Goal: Task Accomplishment & Management: Manage account settings

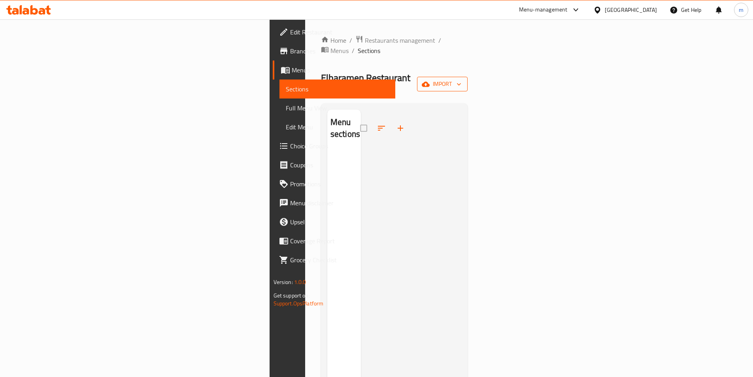
click at [461, 79] on span "import" at bounding box center [442, 84] width 38 height 10
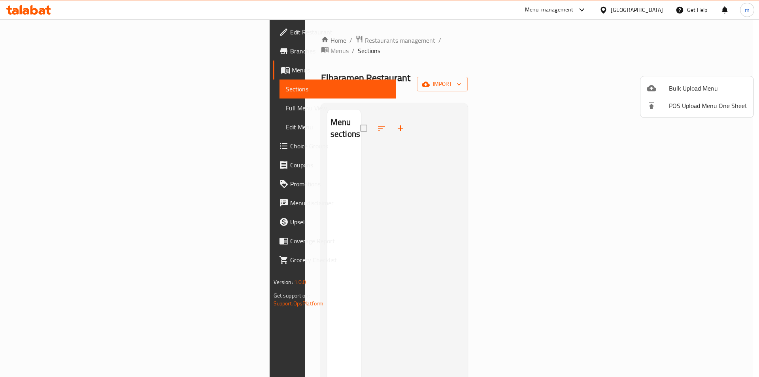
click at [43, 68] on div at bounding box center [379, 188] width 759 height 377
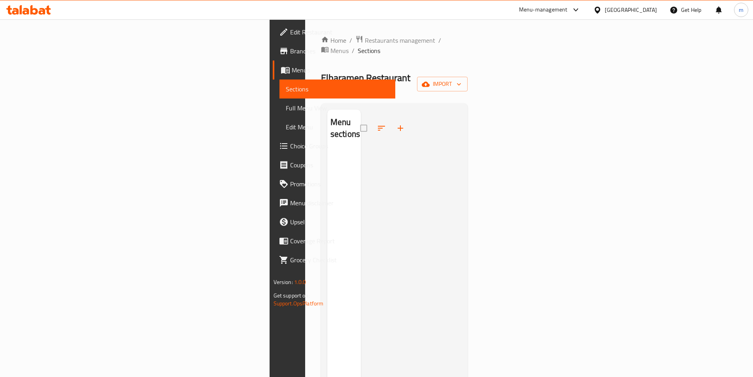
click at [290, 53] on span "Branches" at bounding box center [339, 50] width 99 height 9
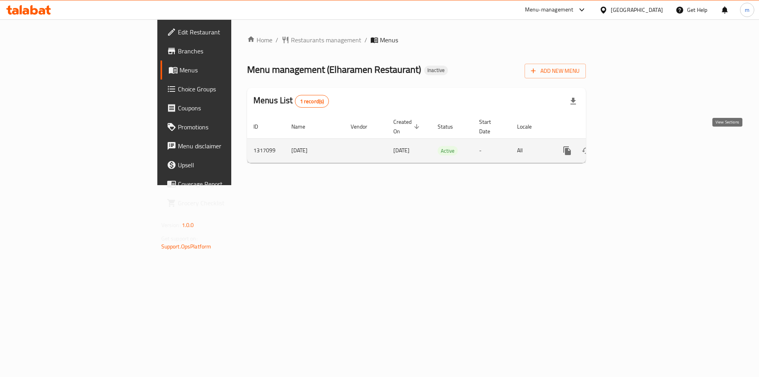
click at [629, 146] on icon "enhanced table" at bounding box center [623, 150] width 9 height 9
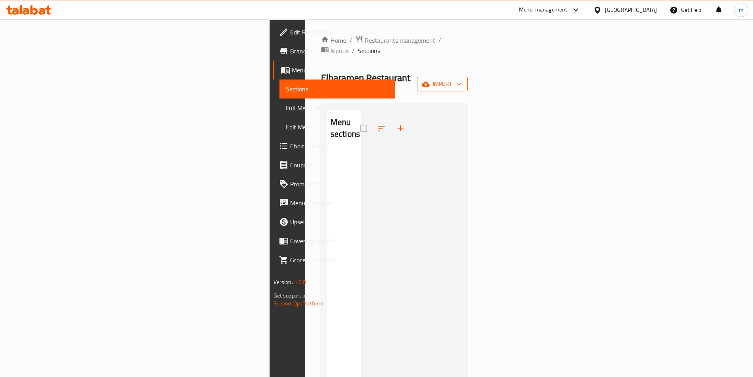
click at [461, 79] on span "import" at bounding box center [442, 84] width 38 height 10
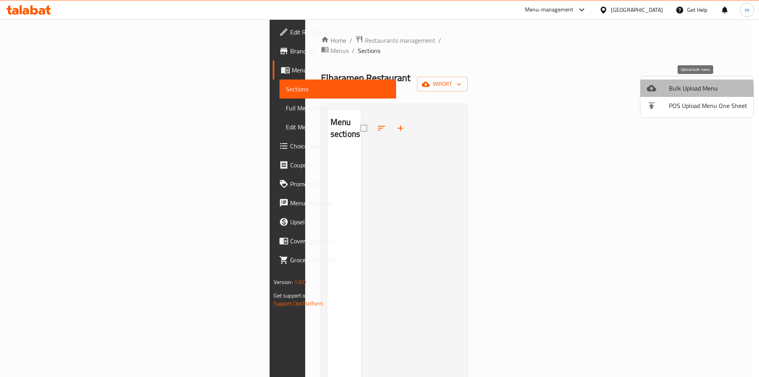
click at [672, 92] on span "Bulk Upload Menu" at bounding box center [708, 87] width 78 height 9
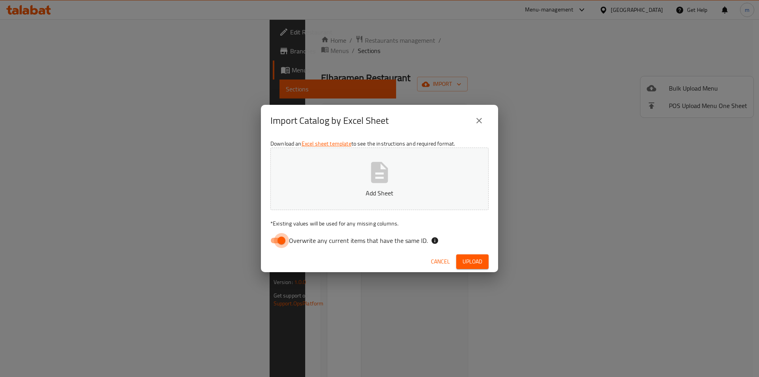
click at [280, 245] on input "Overwrite any current items that have the same ID." at bounding box center [281, 240] width 45 height 15
checkbox input "false"
click at [360, 196] on p "Add Sheet" at bounding box center [380, 192] width 194 height 9
click at [470, 268] on button "Upload" at bounding box center [472, 261] width 32 height 15
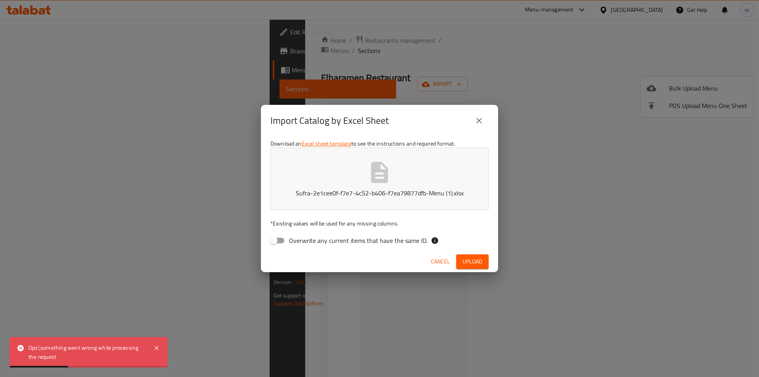
click at [480, 119] on icon "close" at bounding box center [479, 121] width 6 height 6
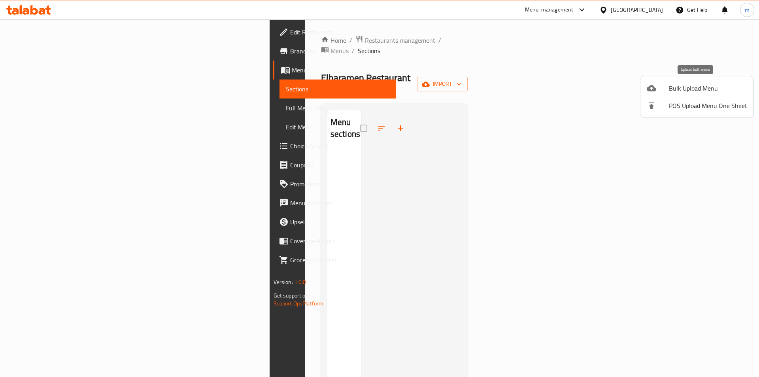
click at [681, 90] on span "Bulk Upload Menu" at bounding box center [708, 87] width 78 height 9
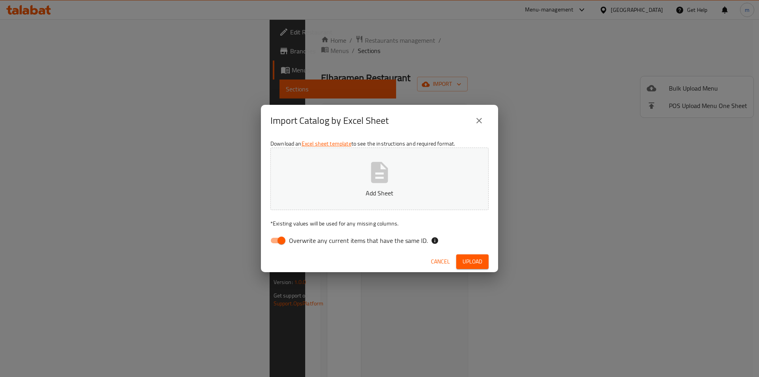
click at [275, 238] on input "Overwrite any current items that have the same ID." at bounding box center [281, 240] width 45 height 15
checkbox input "false"
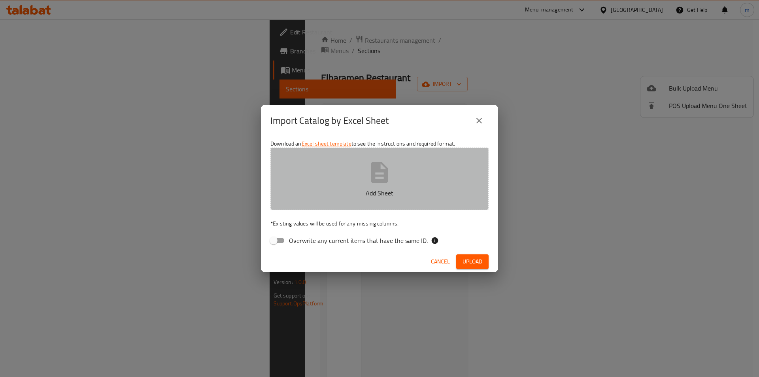
click at [347, 193] on p "Add Sheet" at bounding box center [380, 192] width 194 height 9
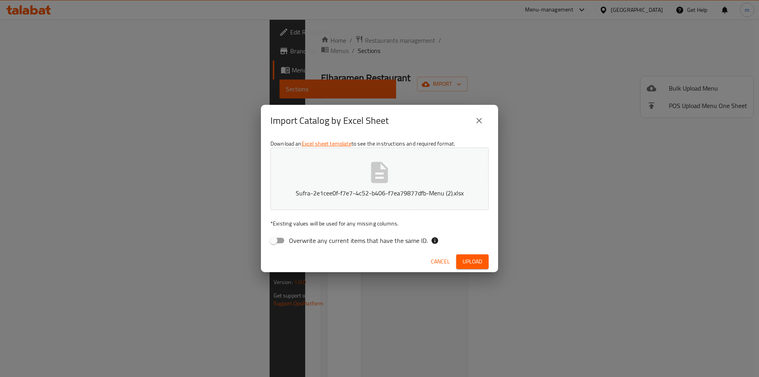
click at [474, 262] on span "Upload" at bounding box center [472, 261] width 20 height 10
click at [476, 124] on icon "close" at bounding box center [478, 120] width 9 height 9
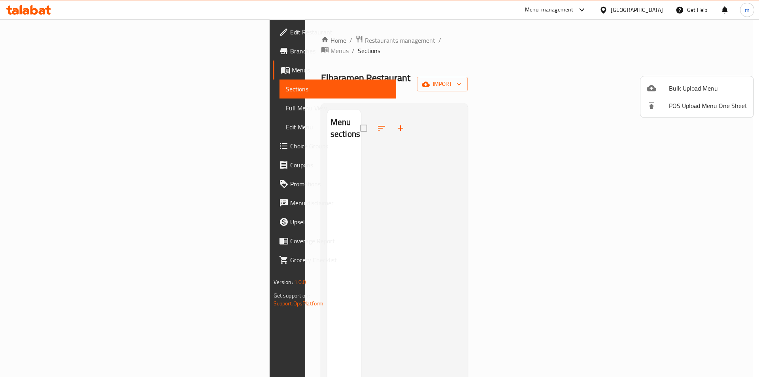
click at [663, 87] on div at bounding box center [657, 87] width 22 height 9
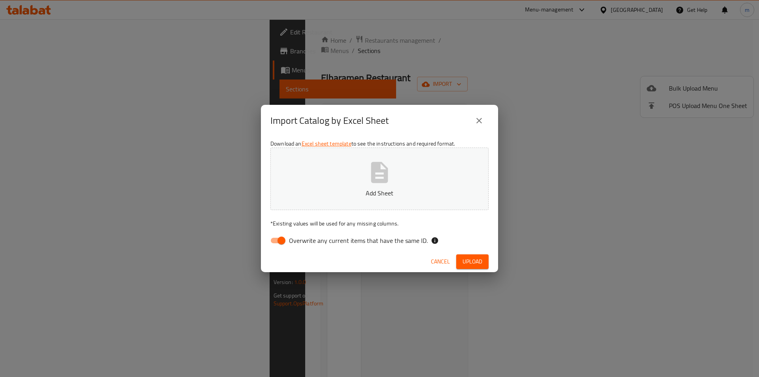
drag, startPoint x: 261, startPoint y: 241, endPoint x: 268, endPoint y: 241, distance: 7.2
click at [261, 241] on div "Download an Excel sheet template to see the instructions and required format. A…" at bounding box center [379, 193] width 237 height 115
click at [269, 241] on input "Overwrite any current items that have the same ID." at bounding box center [281, 240] width 45 height 15
checkbox input "false"
click at [319, 181] on button "Add Sheet" at bounding box center [379, 178] width 218 height 62
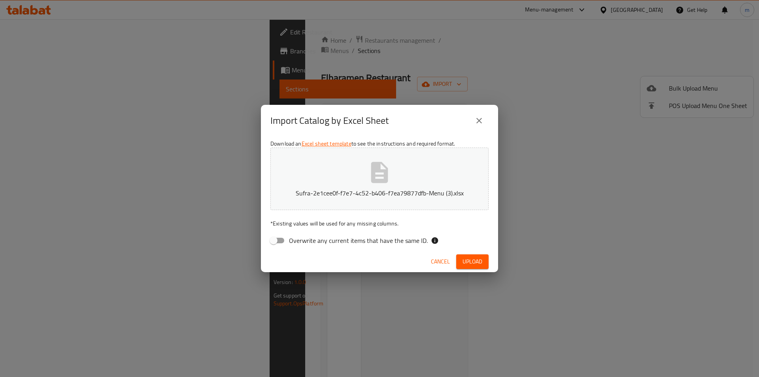
click at [468, 261] on span "Upload" at bounding box center [472, 261] width 20 height 10
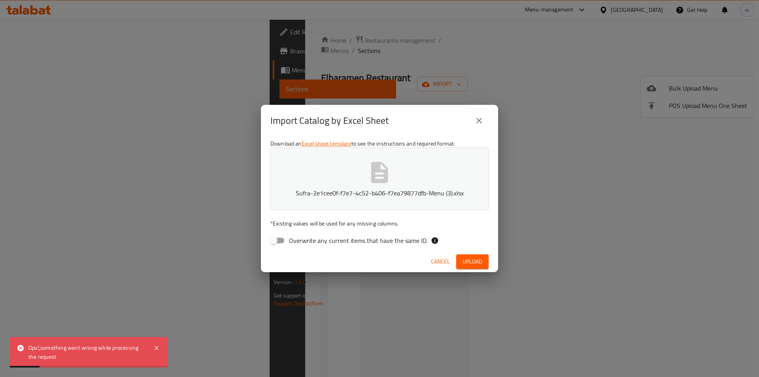
click at [481, 117] on icon "close" at bounding box center [478, 120] width 9 height 9
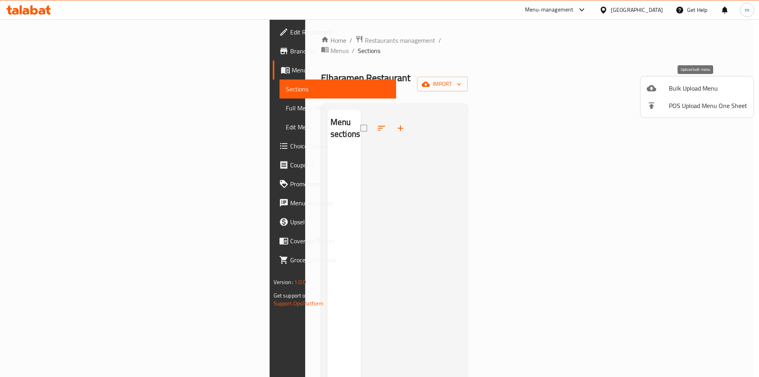
click at [665, 87] on div at bounding box center [657, 87] width 22 height 9
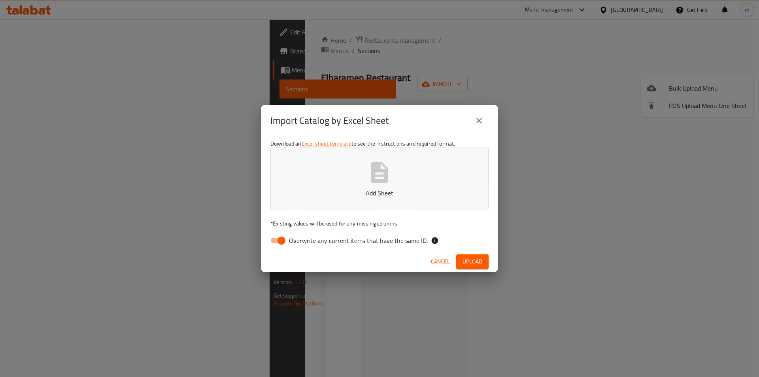
click at [283, 243] on input "Overwrite any current items that have the same ID." at bounding box center [281, 240] width 45 height 15
checkbox input "false"
click at [361, 193] on p "Add Sheet" at bounding box center [380, 192] width 194 height 9
click at [474, 261] on span "Upload" at bounding box center [472, 261] width 20 height 10
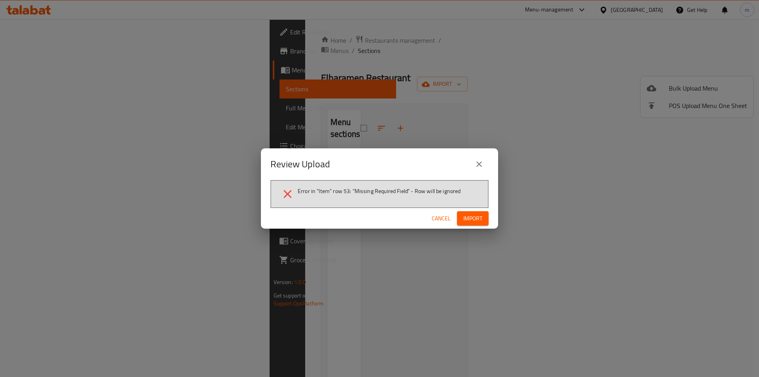
click at [462, 217] on button "Import" at bounding box center [473, 218] width 32 height 15
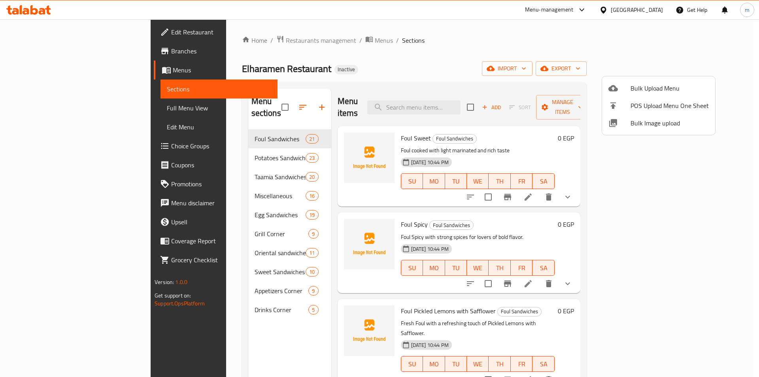
click at [249, 102] on div at bounding box center [379, 188] width 759 height 377
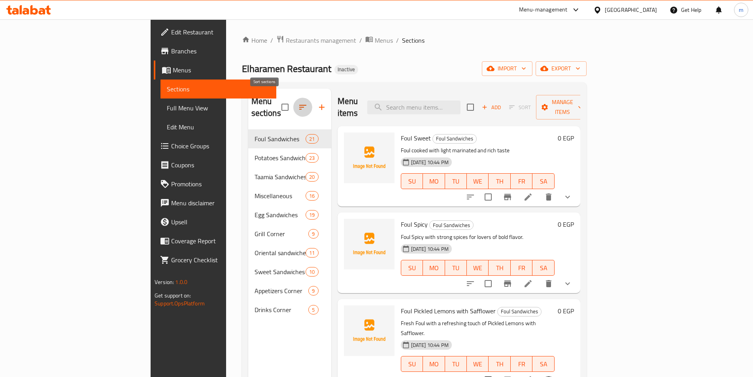
click at [298, 103] on icon "button" at bounding box center [302, 106] width 9 height 9
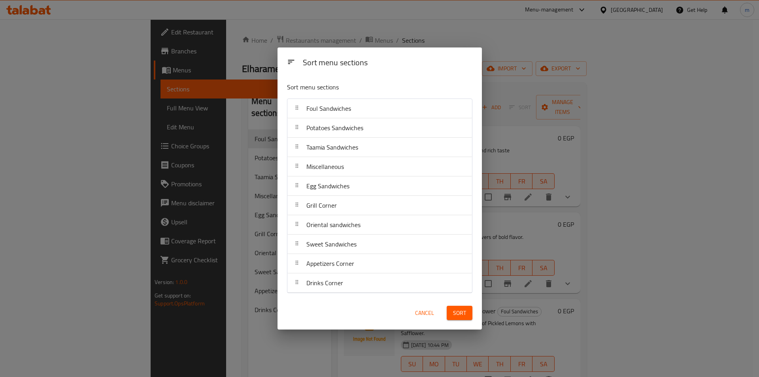
drag, startPoint x: 262, startPoint y: 120, endPoint x: 254, endPoint y: 109, distance: 14.4
click at [261, 119] on div "Sort menu sections Sort menu sections Foul Sandwiches Potatoes Sandwiches Taami…" at bounding box center [379, 188] width 759 height 377
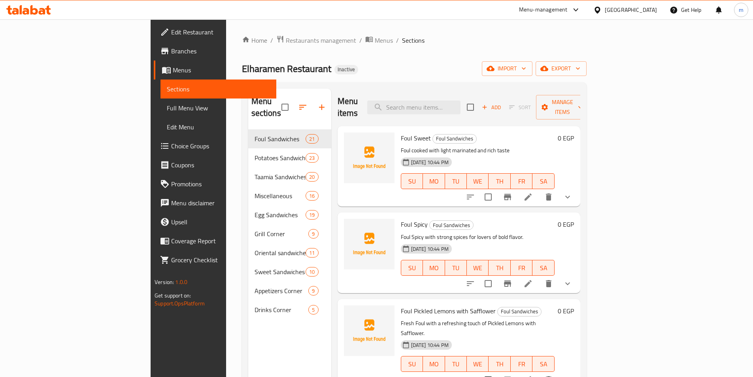
click at [277, 101] on input "checkbox" at bounding box center [285, 107] width 17 height 17
click at [277, 104] on input "checkbox" at bounding box center [285, 107] width 17 height 17
click at [277, 106] on input "checkbox" at bounding box center [285, 107] width 17 height 17
click at [277, 105] on input "checkbox" at bounding box center [285, 107] width 17 height 17
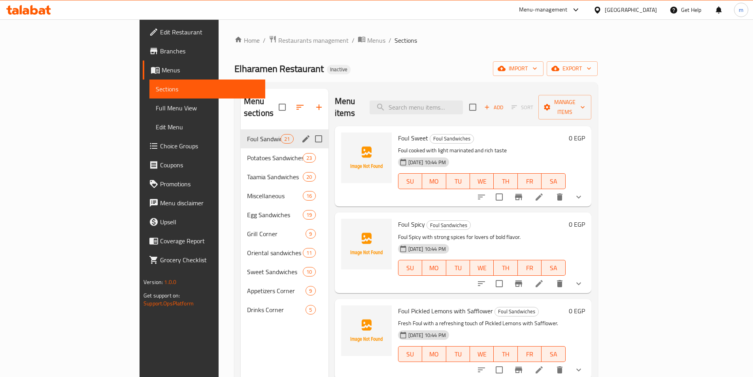
click at [266, 134] on div "Foul Sandwiches 21" at bounding box center [285, 138] width 88 height 19
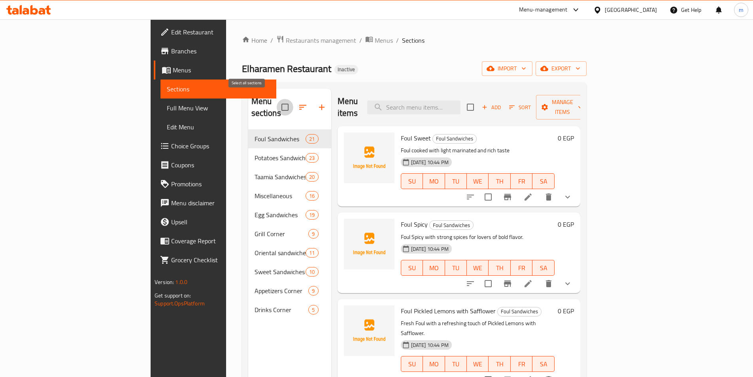
click at [277, 105] on input "checkbox" at bounding box center [285, 107] width 17 height 17
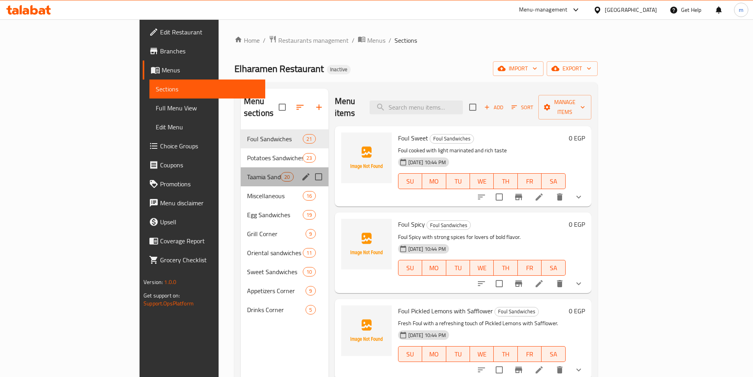
drag, startPoint x: 248, startPoint y: 105, endPoint x: 230, endPoint y: 173, distance: 69.5
click at [241, 173] on div "Taamia Sandwiches 20" at bounding box center [285, 176] width 88 height 19
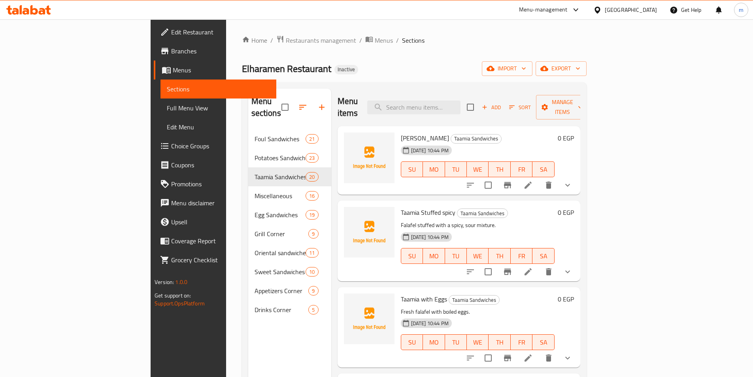
click at [258, 326] on div "Menu sections Foul Sandwiches 21 Potatoes Sandwiches 23 Taamia Sandwiches 20 Mi…" at bounding box center [289, 277] width 83 height 377
click at [277, 99] on input "checkbox" at bounding box center [285, 107] width 17 height 17
click at [277, 105] on input "checkbox" at bounding box center [285, 107] width 17 height 17
checkbox input "false"
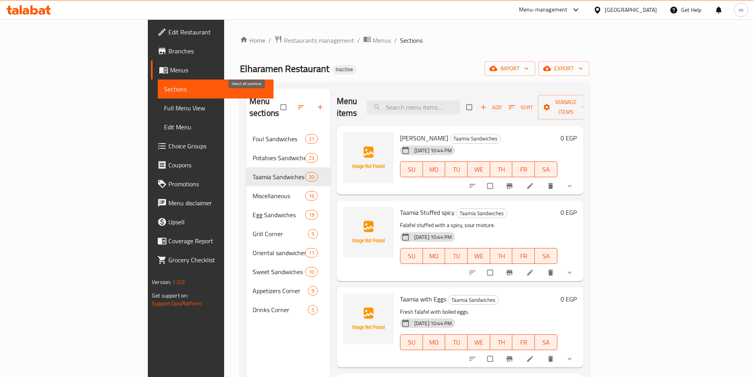
click at [276, 105] on input "checkbox" at bounding box center [284, 107] width 17 height 15
checkbox input "true"
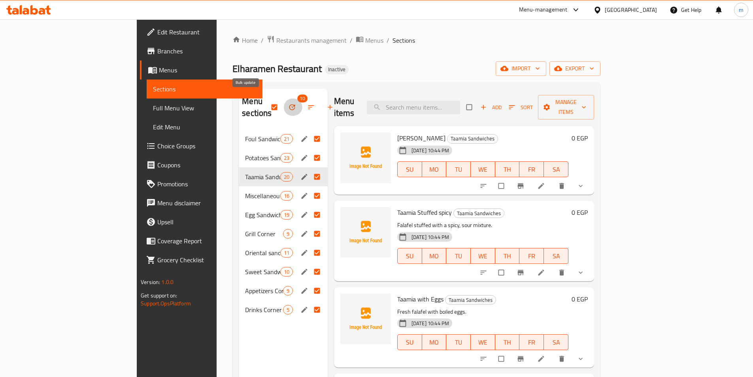
click at [288, 103] on span "button" at bounding box center [292, 107] width 9 height 8
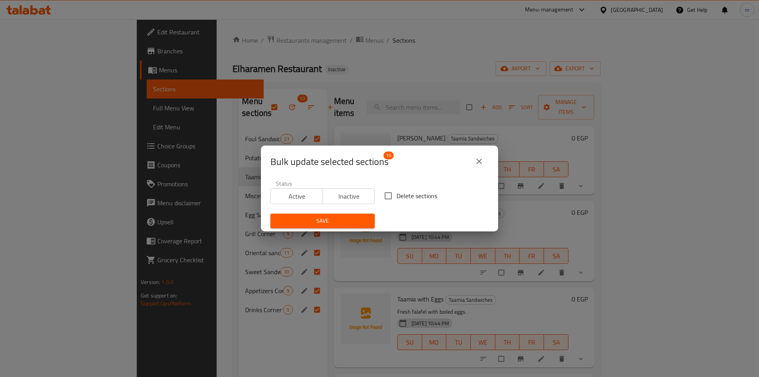
click at [396, 189] on label "Delete sections" at bounding box center [408, 195] width 57 height 17
click at [396, 189] on input "Delete sections" at bounding box center [388, 195] width 17 height 17
checkbox input "true"
click at [341, 217] on span "Save" at bounding box center [323, 221] width 92 height 10
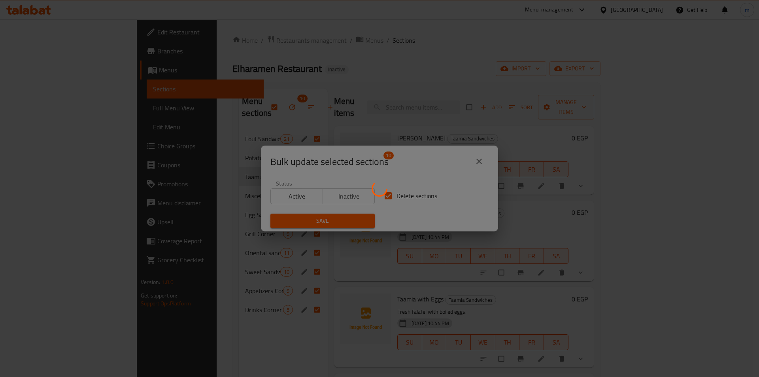
checkbox input "false"
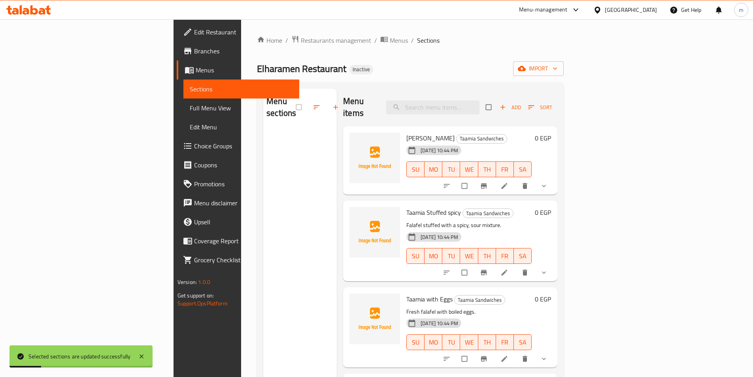
click at [196, 75] on span "Menus" at bounding box center [244, 69] width 97 height 9
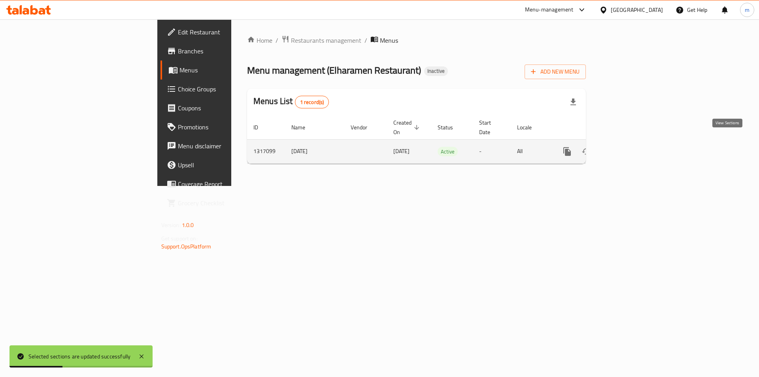
click at [629, 147] on icon "enhanced table" at bounding box center [623, 151] width 9 height 9
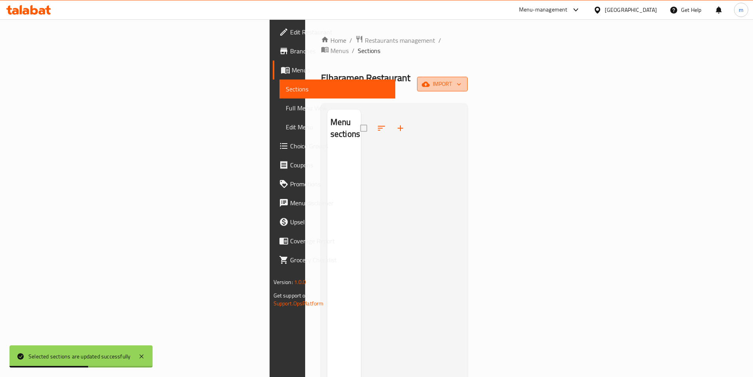
click at [467, 77] on button "import" at bounding box center [442, 84] width 51 height 15
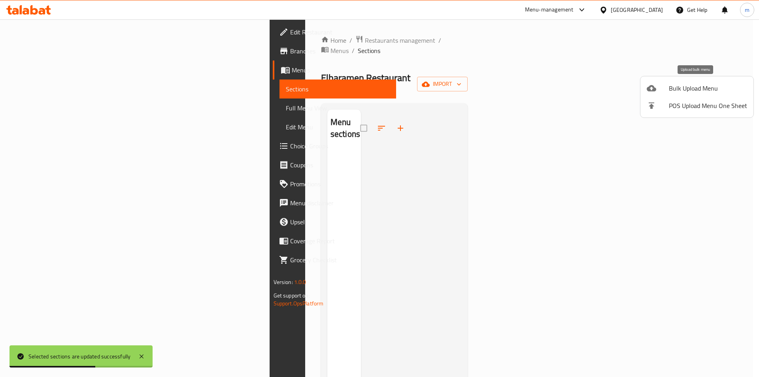
click at [708, 93] on span "Bulk Upload Menu" at bounding box center [708, 87] width 78 height 9
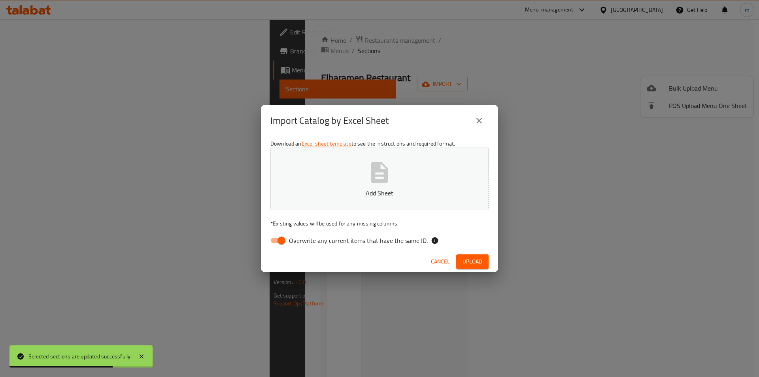
click at [284, 241] on input "Overwrite any current items that have the same ID." at bounding box center [281, 240] width 45 height 15
checkbox input "false"
click at [327, 198] on button "Add Sheet" at bounding box center [379, 178] width 218 height 62
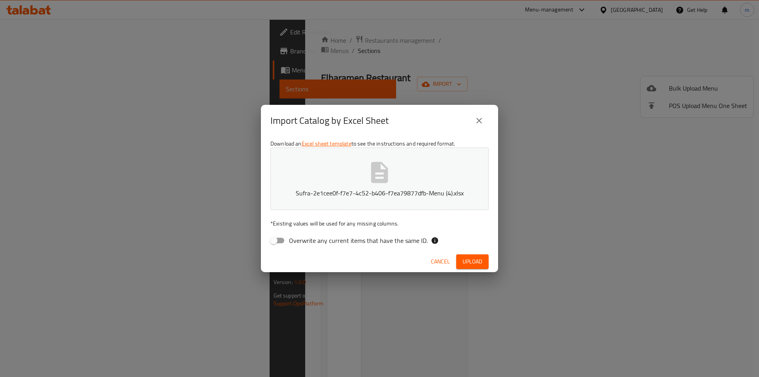
click at [468, 258] on span "Upload" at bounding box center [472, 261] width 20 height 10
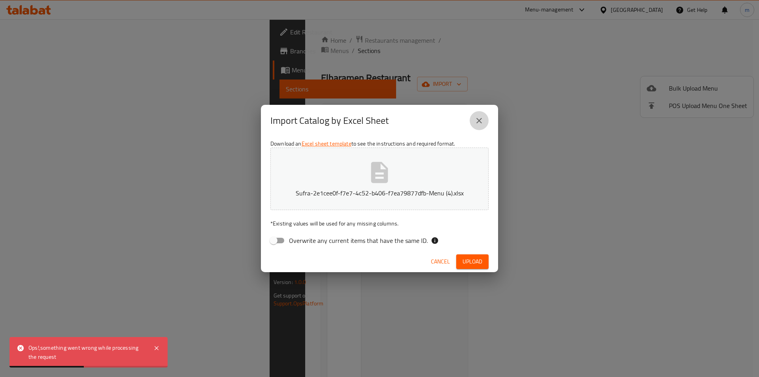
click at [479, 120] on icon "close" at bounding box center [479, 121] width 6 height 6
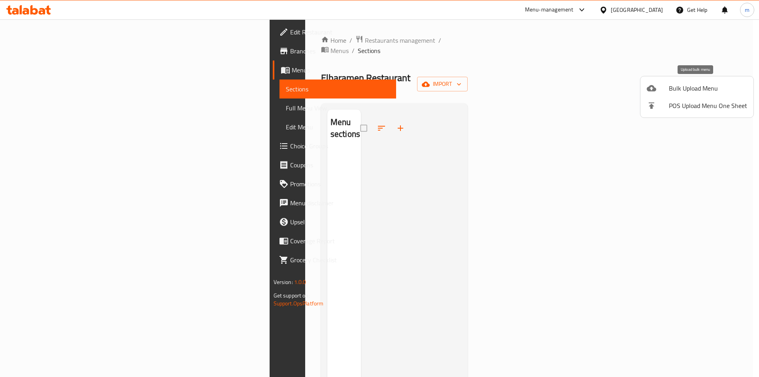
click at [691, 90] on span "Bulk Upload Menu" at bounding box center [708, 87] width 78 height 9
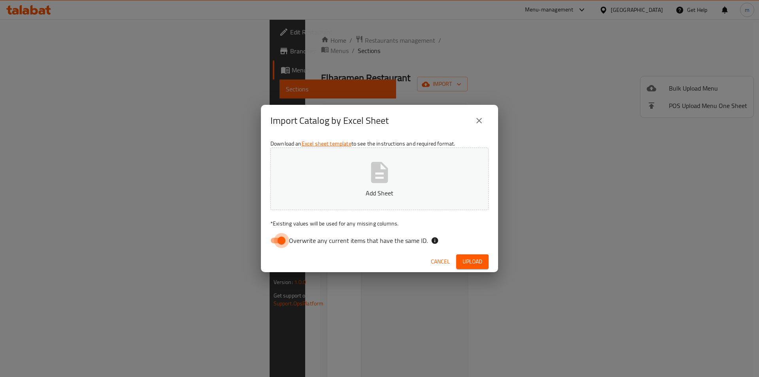
click at [275, 244] on input "Overwrite any current items that have the same ID." at bounding box center [281, 240] width 45 height 15
checkbox input "false"
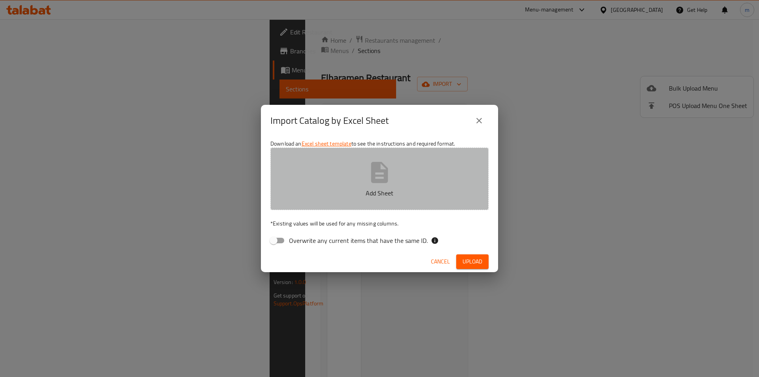
click at [359, 161] on button "Add Sheet" at bounding box center [379, 178] width 218 height 62
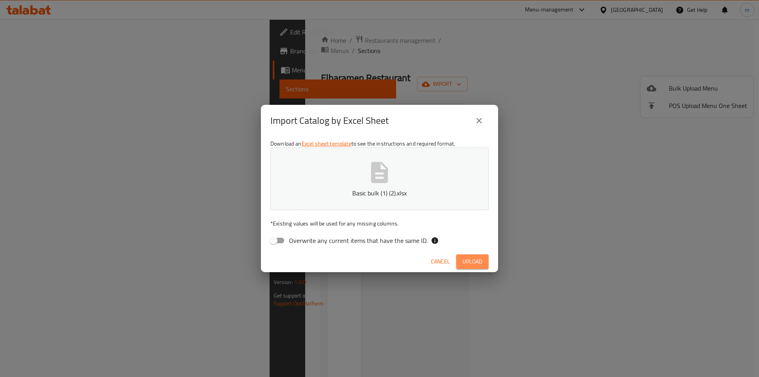
click at [472, 263] on span "Upload" at bounding box center [472, 261] width 20 height 10
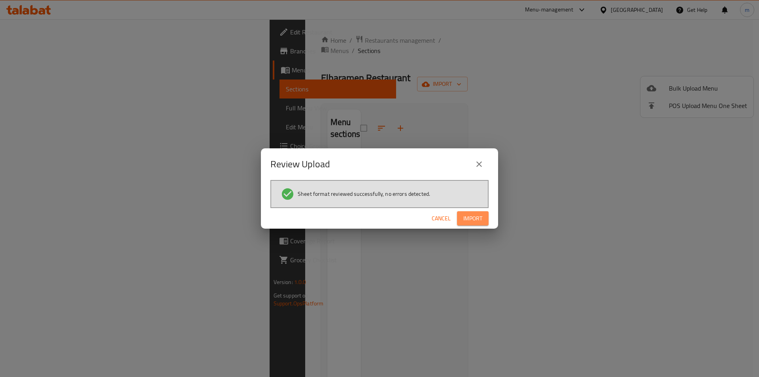
click at [470, 221] on span "Import" at bounding box center [472, 218] width 19 height 10
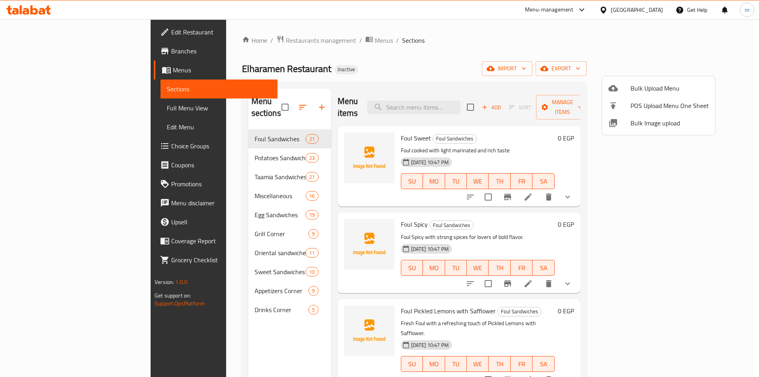
click at [44, 105] on div at bounding box center [379, 188] width 759 height 377
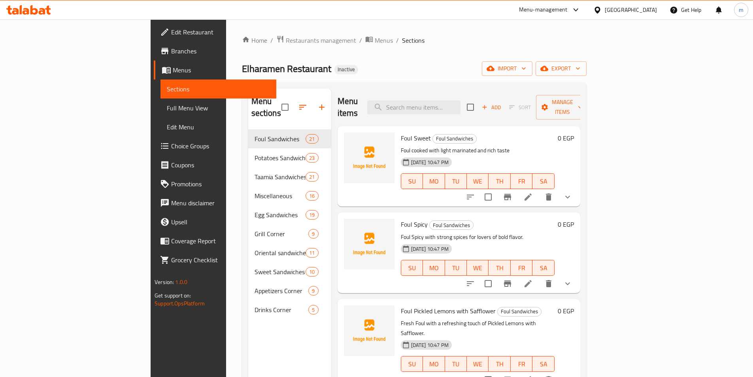
drag, startPoint x: 53, startPoint y: 105, endPoint x: 0, endPoint y: 126, distance: 56.8
click at [167, 105] on span "Full Menu View" at bounding box center [218, 107] width 103 height 9
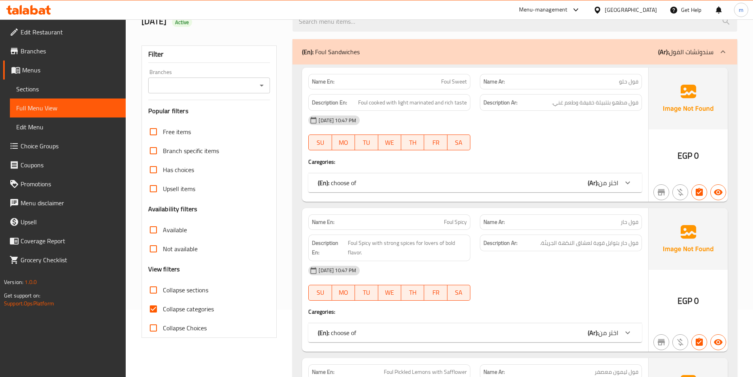
scroll to position [119, 0]
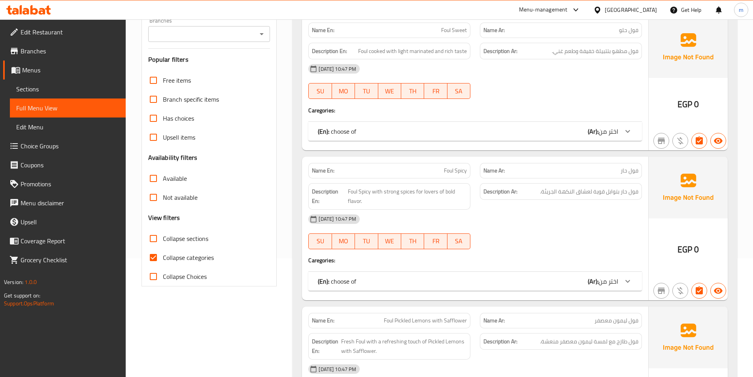
click at [166, 256] on span "Collapse categories" at bounding box center [188, 256] width 51 height 9
click at [163, 256] on input "Collapse categories" at bounding box center [153, 257] width 19 height 19
checkbox input "false"
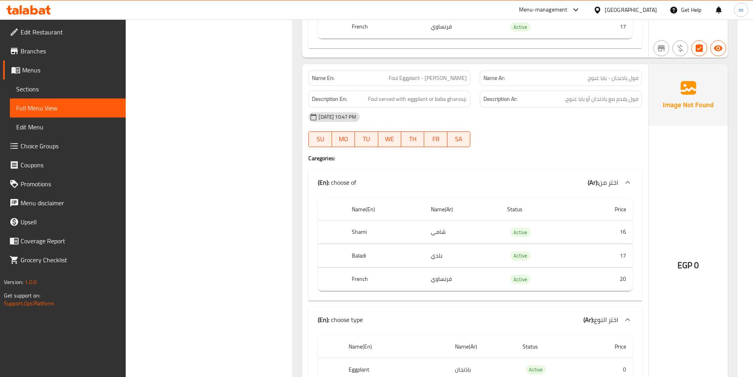
scroll to position [3793, 0]
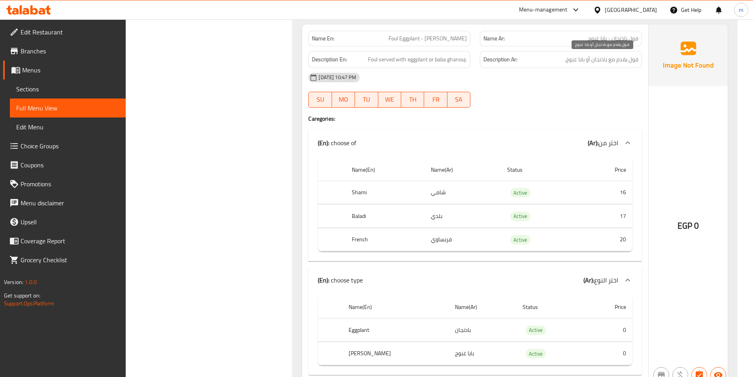
click at [596, 63] on span "فول يقدم مع باذنجان أو بابا غنوج." at bounding box center [601, 60] width 74 height 10
click at [577, 73] on div "[DATE] 10:47 PM" at bounding box center [474, 77] width 343 height 19
click at [579, 60] on span "فول يقدم مع باذنجان أو بابا غنوج." at bounding box center [601, 60] width 74 height 10
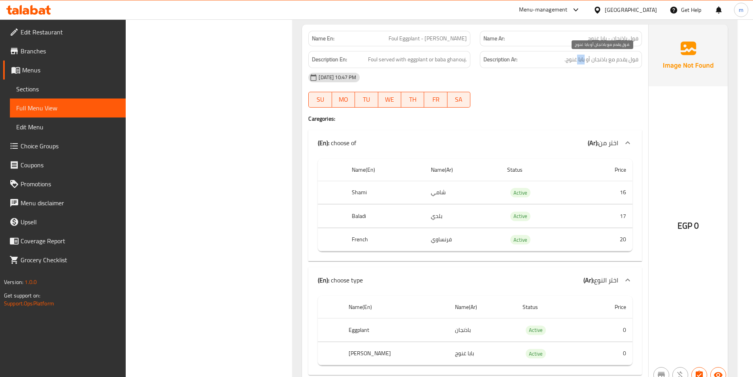
click at [579, 60] on span "فول يقدم مع باذنجان أو بابا غنوج." at bounding box center [601, 60] width 74 height 10
click at [594, 61] on span "فول يقدم مع باذنجان أو بابا غنوج." at bounding box center [601, 60] width 74 height 10
drag, startPoint x: 594, startPoint y: 61, endPoint x: 604, endPoint y: 59, distance: 10.2
click at [603, 59] on span "فول يقدم مع باذنجان أو بابا غنوج." at bounding box center [601, 60] width 74 height 10
drag, startPoint x: 627, startPoint y: 62, endPoint x: 589, endPoint y: 76, distance: 40.7
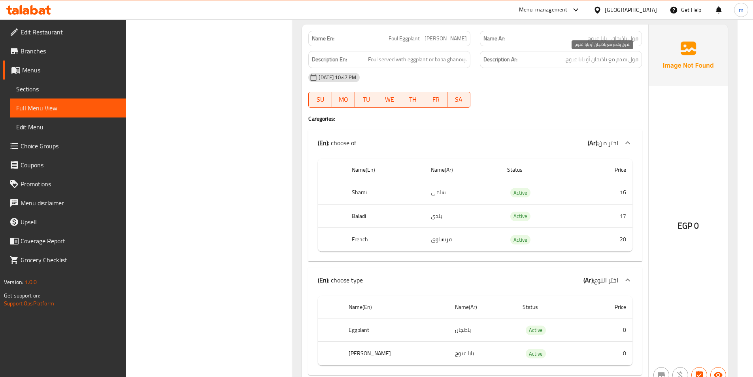
click at [627, 62] on span "فول يقدم مع باذنجان أو بابا غنوج." at bounding box center [601, 60] width 74 height 10
drag, startPoint x: 525, startPoint y: 60, endPoint x: 473, endPoint y: 78, distance: 55.7
click at [473, 78] on div "[DATE] 10:47 PM" at bounding box center [474, 77] width 343 height 19
click at [605, 64] on div "Description Ar: فول يقدم مع باذنجان أو بابا غنوج." at bounding box center [561, 59] width 162 height 17
click at [605, 64] on span "فول يقدم مع باذنجان أو بابا غنوج." at bounding box center [601, 60] width 74 height 10
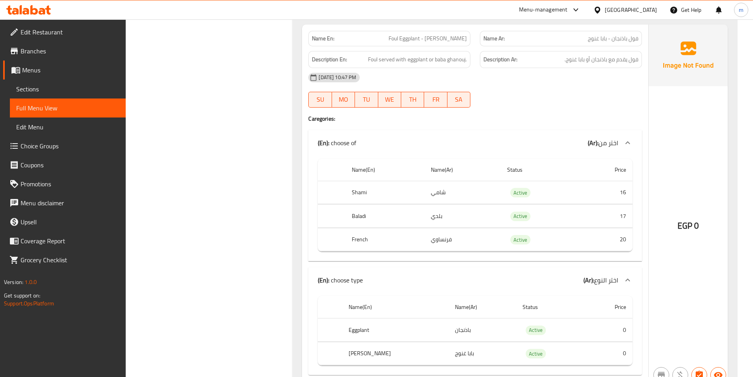
click at [621, 39] on span "فول باذنجان - بابا غنوج" at bounding box center [613, 38] width 51 height 8
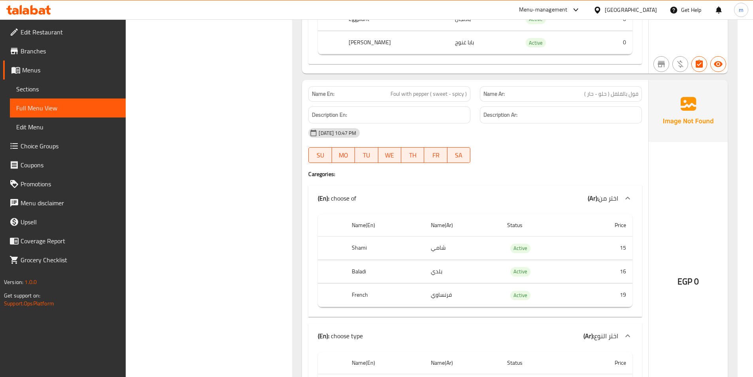
scroll to position [4109, 0]
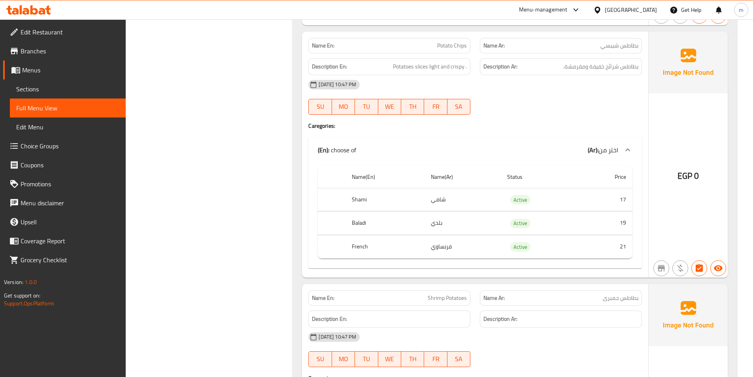
scroll to position [6204, 0]
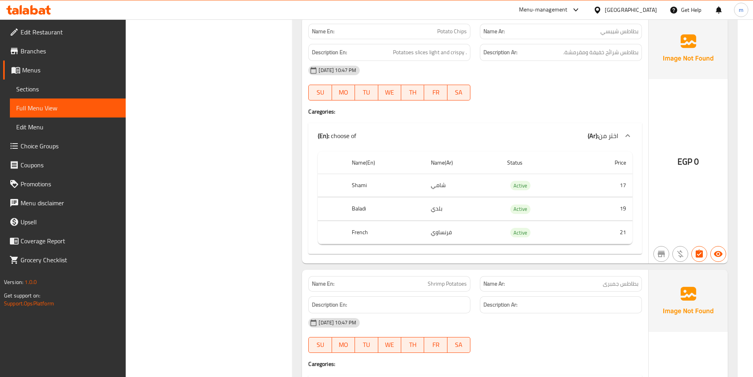
drag, startPoint x: 576, startPoint y: 207, endPoint x: 505, endPoint y: 126, distance: 107.8
click at [505, 126] on div "(En): choose of (Ar): اختر من" at bounding box center [474, 135] width 333 height 25
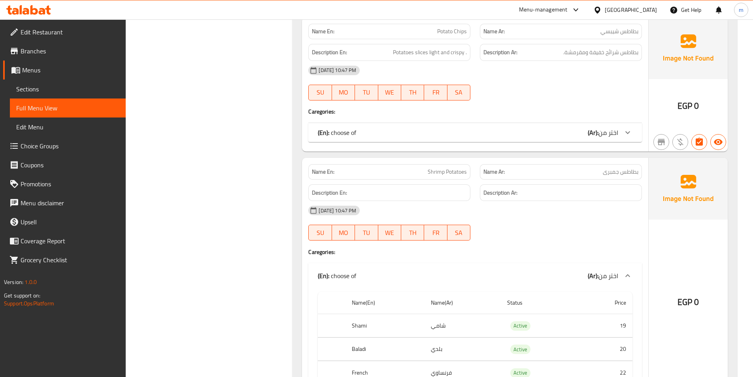
click at [582, 128] on div "(En): choose of (Ar): اختر من" at bounding box center [468, 132] width 300 height 9
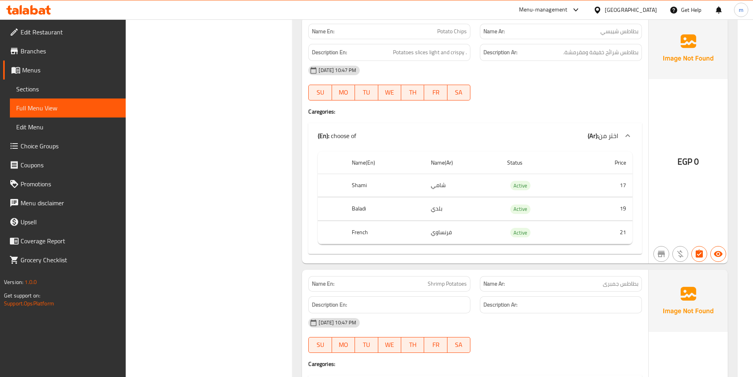
click at [663, 201] on div "EGP 0" at bounding box center [687, 140] width 79 height 246
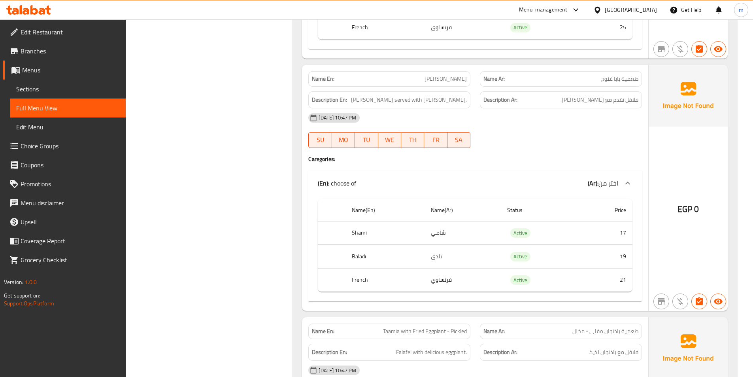
scroll to position [12881, 0]
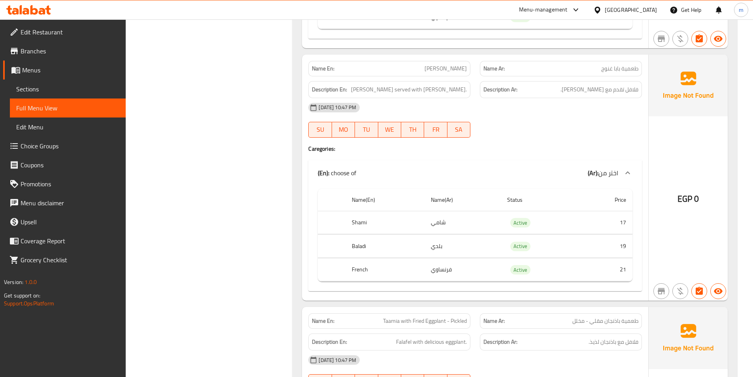
click at [572, 123] on div "13-10-2025 10:47 PM SU MO TU WE TH FR SA" at bounding box center [474, 120] width 343 height 44
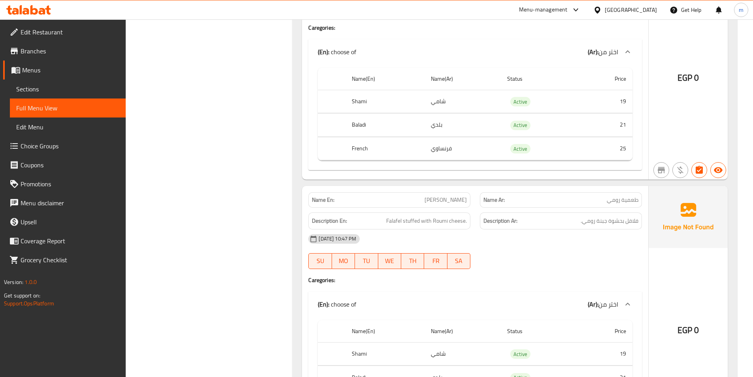
scroll to position [15173, 0]
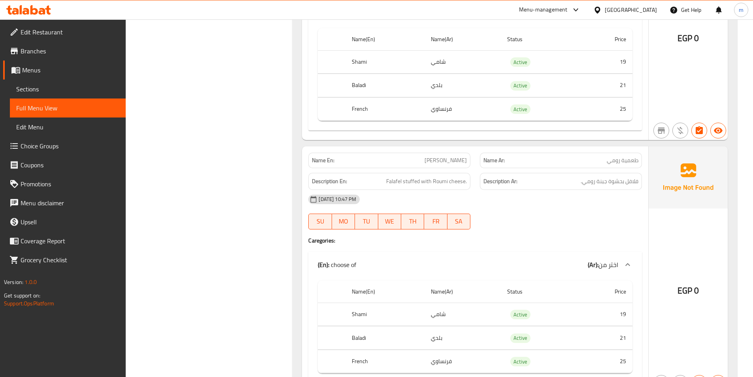
drag, startPoint x: 559, startPoint y: 176, endPoint x: 516, endPoint y: 194, distance: 46.7
click at [516, 193] on div "[DATE] 10:47 PM" at bounding box center [474, 199] width 343 height 19
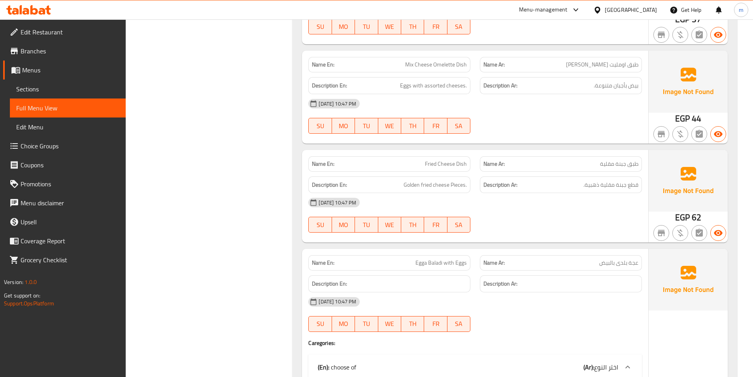
scroll to position [18887, 0]
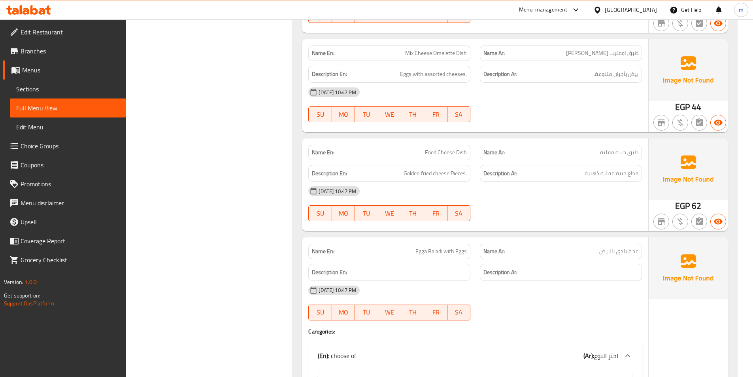
click at [454, 247] on span "Egga Baladi with Eggs" at bounding box center [440, 251] width 51 height 8
click at [450, 250] on span "Egga Baladi with Eggs" at bounding box center [440, 251] width 51 height 8
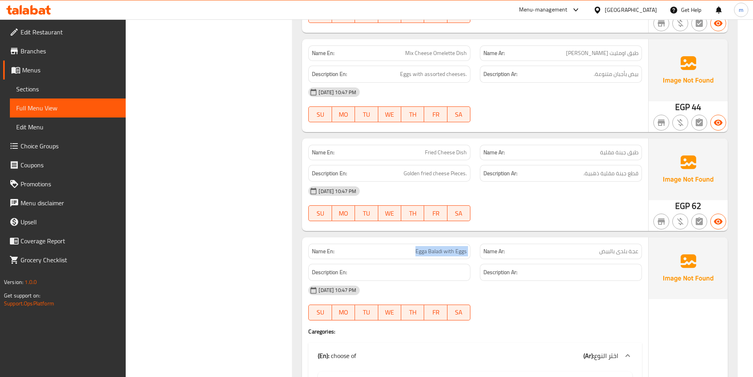
copy span "Egga Baladi with Eggs"
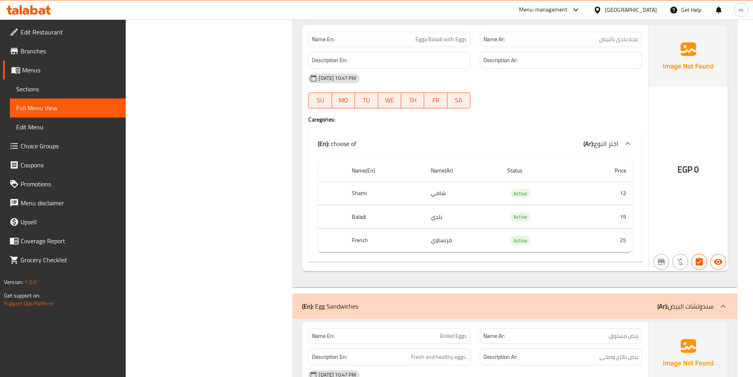
scroll to position [19085, 0]
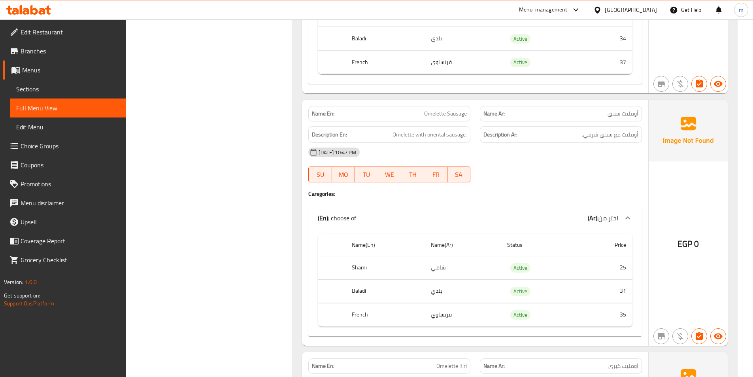
scroll to position [21100, 0]
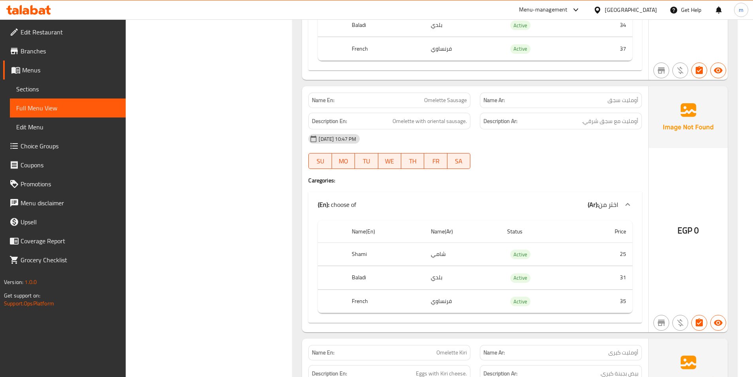
drag, startPoint x: 557, startPoint y: 186, endPoint x: 504, endPoint y: 157, distance: 60.1
click at [504, 157] on div "13-10-2025 10:47 PM SU MO TU WE TH FR SA" at bounding box center [474, 151] width 343 height 44
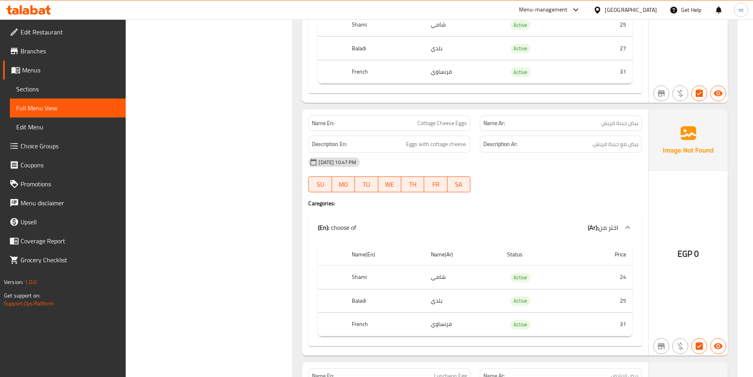
scroll to position [22601, 0]
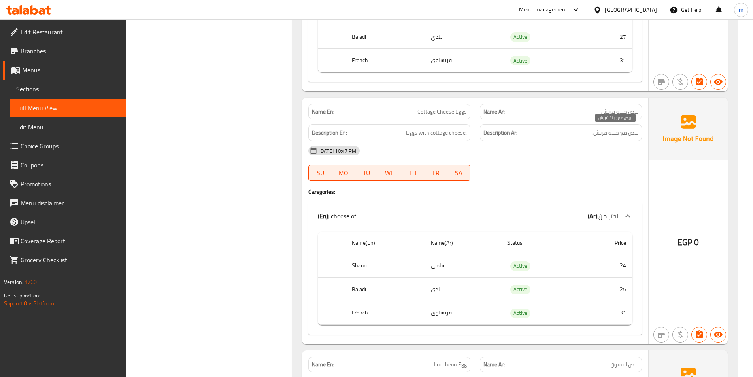
click at [617, 134] on span "بيض مع جبنة قريش." at bounding box center [615, 133] width 46 height 10
click at [438, 113] on span "Cottage Cheese Eggs" at bounding box center [441, 111] width 49 height 8
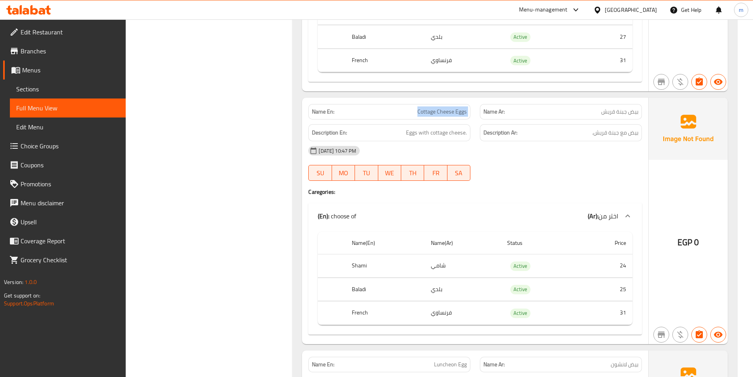
click at [438, 113] on span "Cottage Cheese Eggs" at bounding box center [441, 111] width 49 height 8
copy span "Cottage Cheese Eggs"
click at [603, 192] on h4 "Caregories:" at bounding box center [474, 192] width 333 height 8
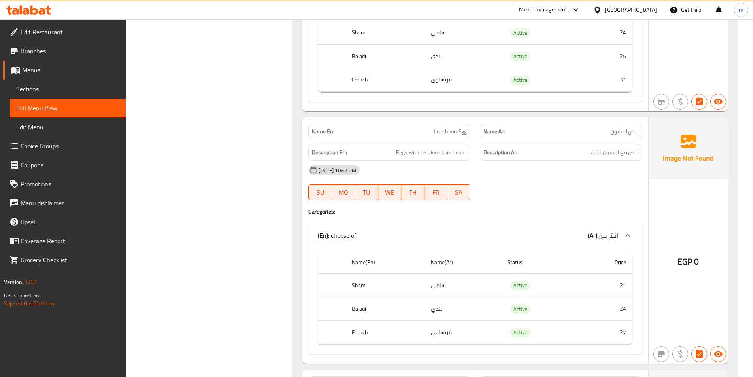
scroll to position [22878, 0]
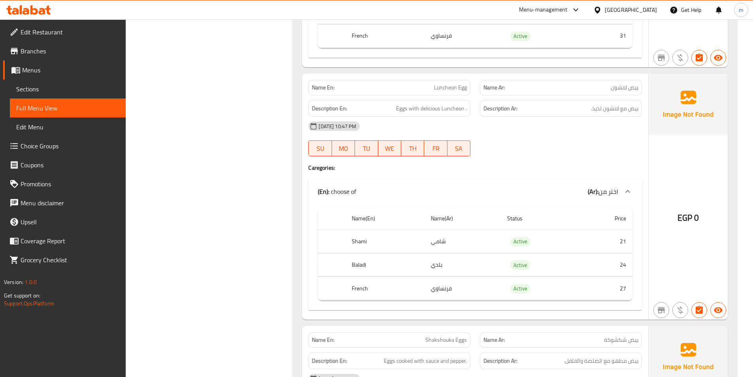
click at [449, 83] on span "Luncheon Egg" at bounding box center [450, 87] width 33 height 8
copy span "Luncheon Egg"
click at [561, 160] on div at bounding box center [560, 155] width 171 height 9
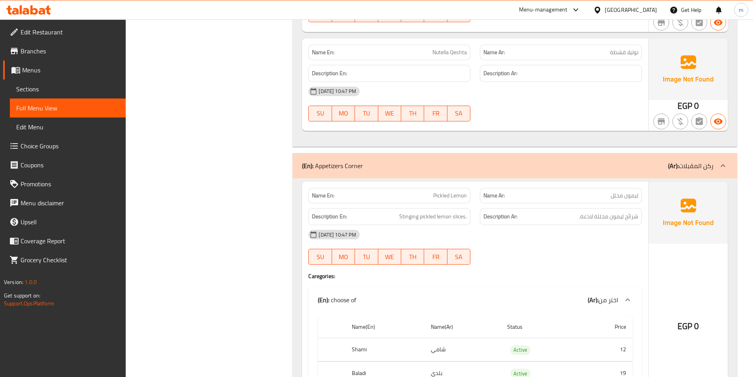
scroll to position [29990, 0]
click at [303, 279] on div "Name En: Pickled Lemon Name Ar: ليمون مخلل Description En: Stinging pickled lem…" at bounding box center [475, 304] width 346 height 246
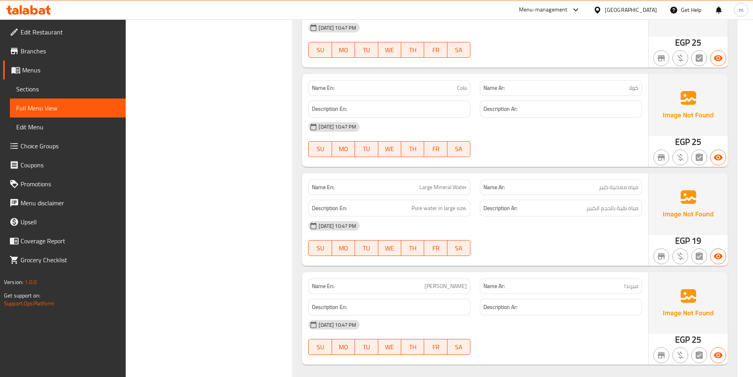
scroll to position [32742, 0]
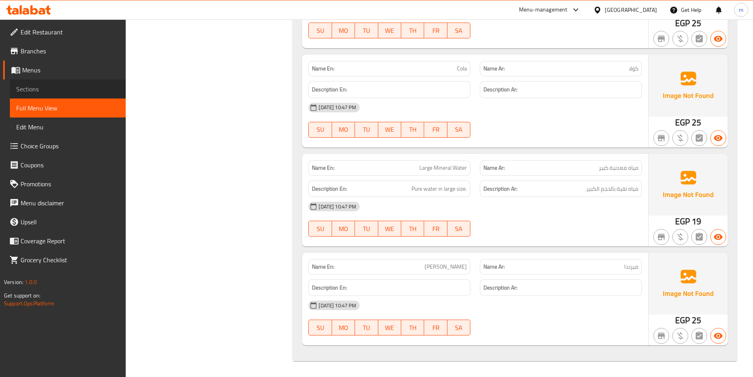
click at [65, 93] on span "Sections" at bounding box center [67, 88] width 103 height 9
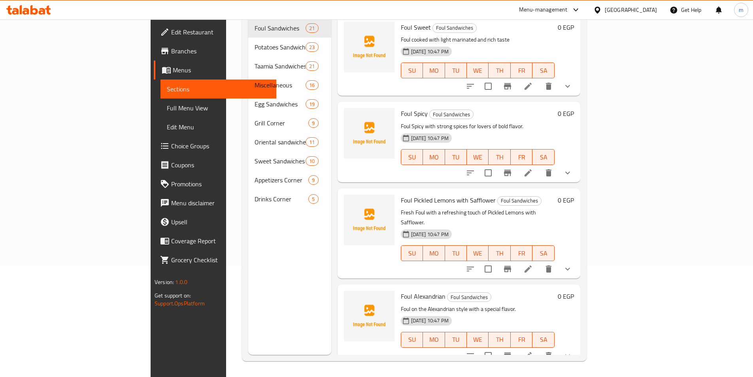
scroll to position [111, 0]
click at [248, 297] on div "Menu sections Foul Sandwiches 21 Potatoes Sandwiches 23 Taamia Sandwiches 21 Mi…" at bounding box center [289, 166] width 83 height 377
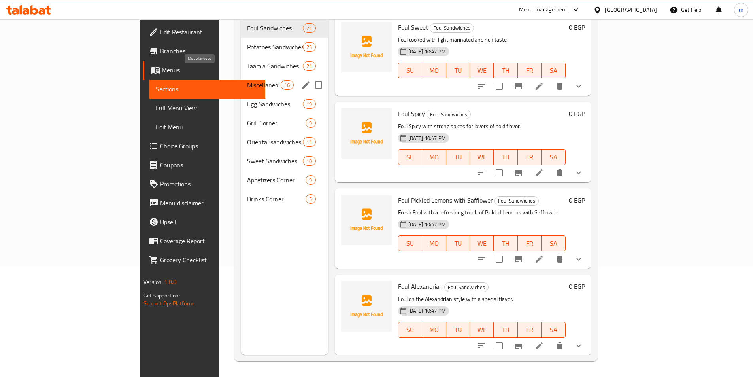
click at [247, 80] on span "Miscellaneous" at bounding box center [264, 84] width 34 height 9
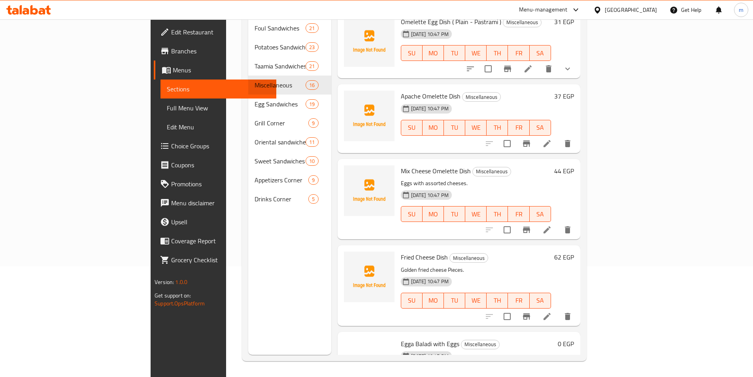
scroll to position [942, 0]
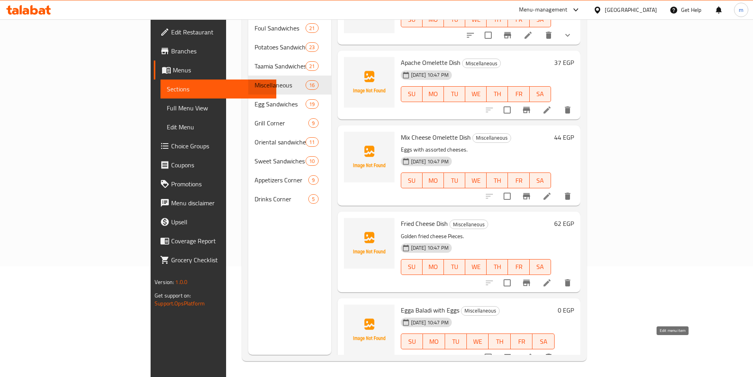
click at [531, 353] on icon at bounding box center [527, 356] width 7 height 7
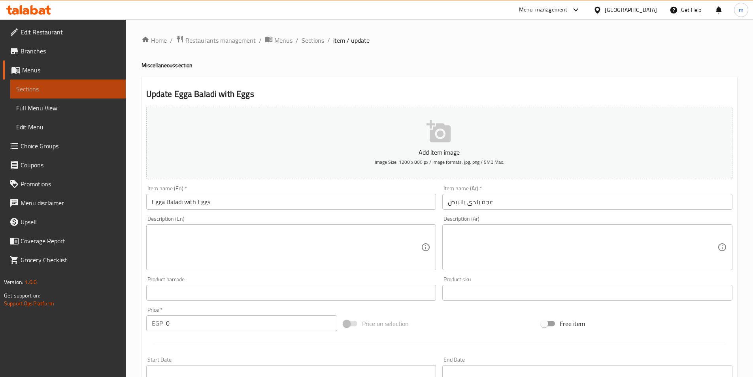
click at [48, 84] on link "Sections" at bounding box center [68, 88] width 116 height 19
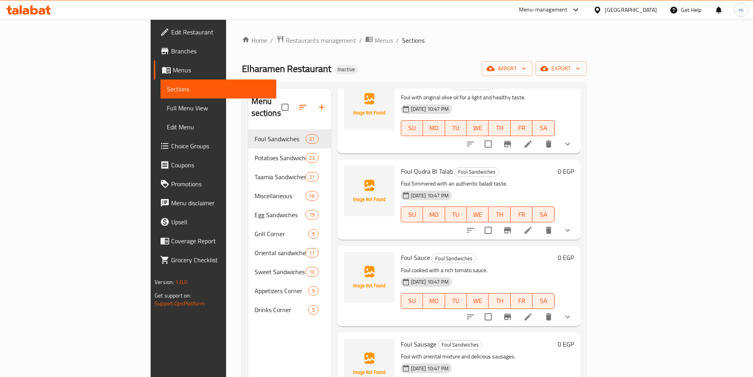
scroll to position [553, 0]
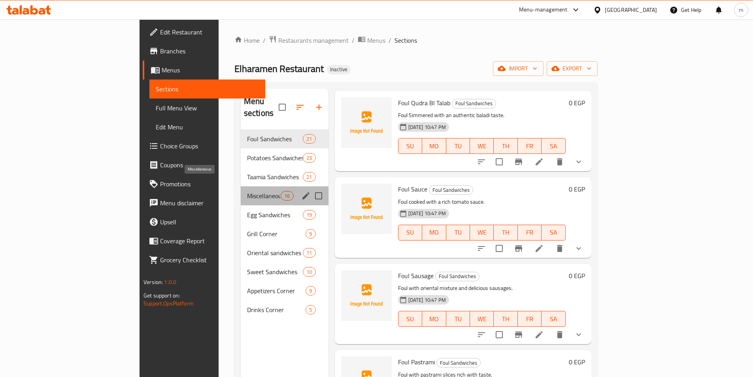
click at [247, 191] on span "Miscellaneous" at bounding box center [264, 195] width 34 height 9
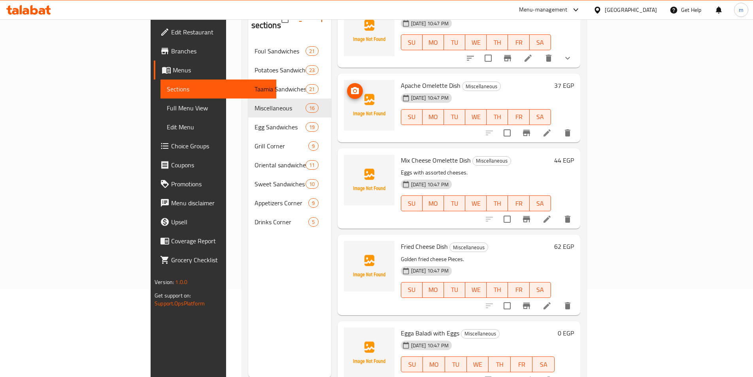
scroll to position [111, 0]
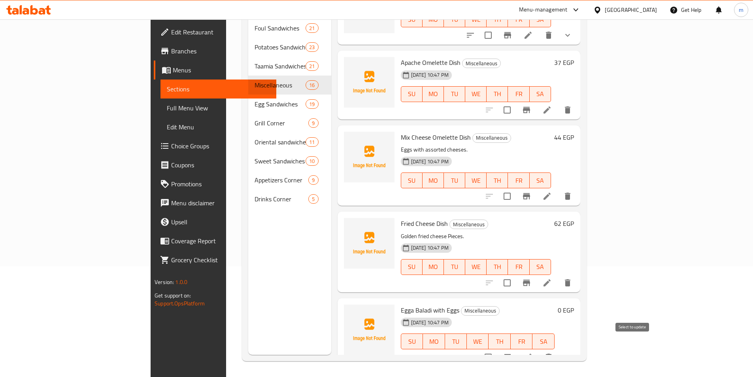
click at [496, 349] on input "checkbox" at bounding box center [488, 357] width 17 height 17
checkbox input "true"
click at [572, 352] on icon "show more" at bounding box center [567, 356] width 9 height 9
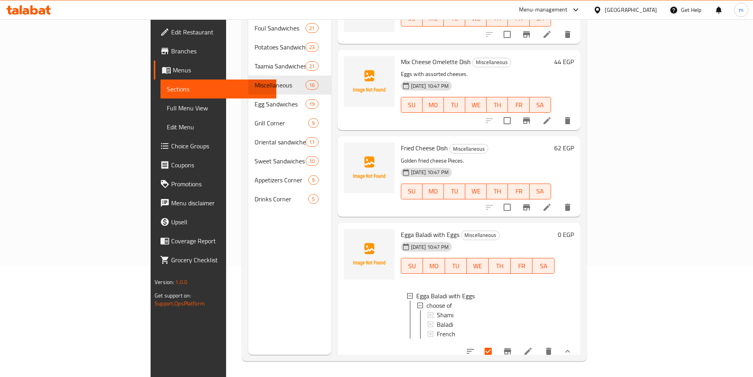
scroll to position [1, 0]
click at [533, 346] on icon at bounding box center [527, 350] width 9 height 9
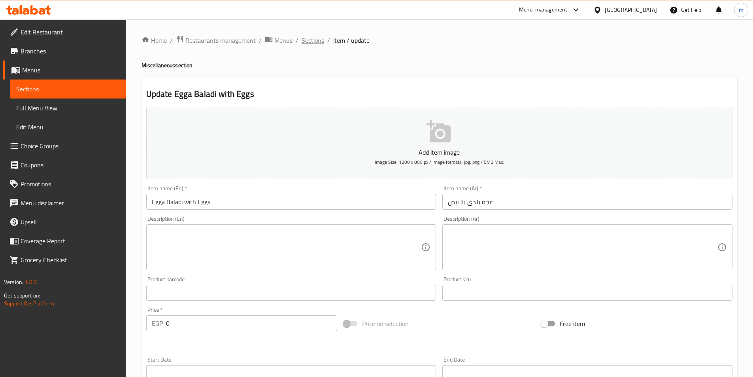
click at [311, 40] on span "Sections" at bounding box center [312, 40] width 23 height 9
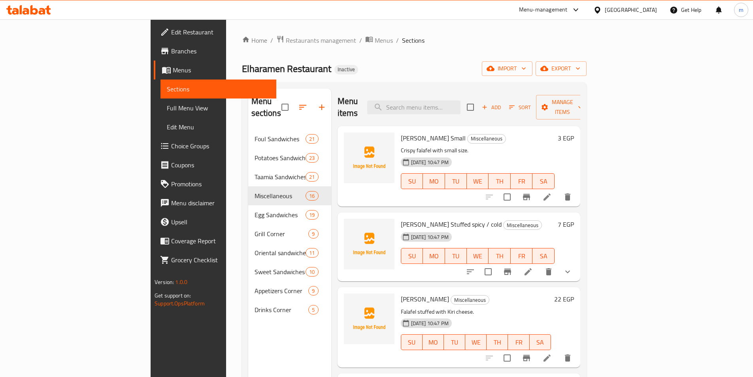
drag, startPoint x: 311, startPoint y: 40, endPoint x: 504, endPoint y: 51, distance: 193.2
click at [504, 51] on div "Home / Restaurants management / Menus / Sections Elharamen Restaurant Inactive …" at bounding box center [414, 253] width 345 height 436
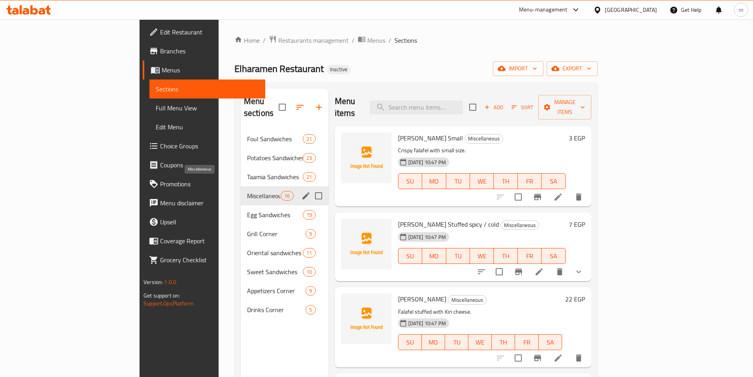
click at [247, 191] on span "Miscellaneous" at bounding box center [264, 195] width 34 height 9
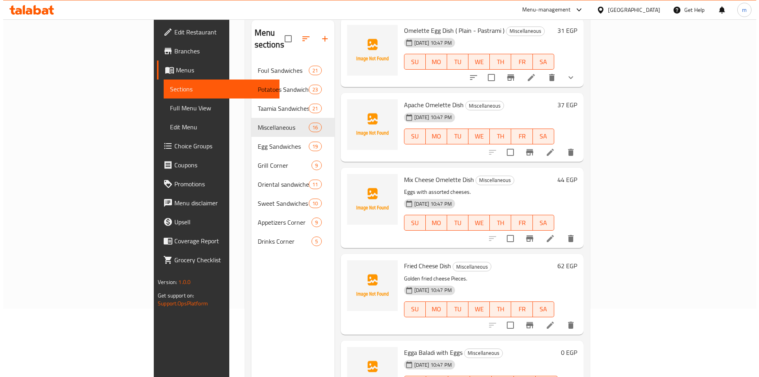
scroll to position [111, 0]
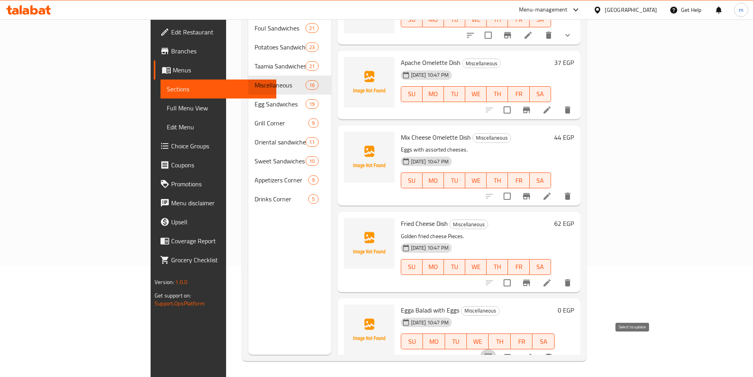
click at [496, 349] on input "checkbox" at bounding box center [488, 357] width 17 height 17
checkbox input "true"
click at [474, 354] on icon "sort-choices" at bounding box center [470, 356] width 7 height 5
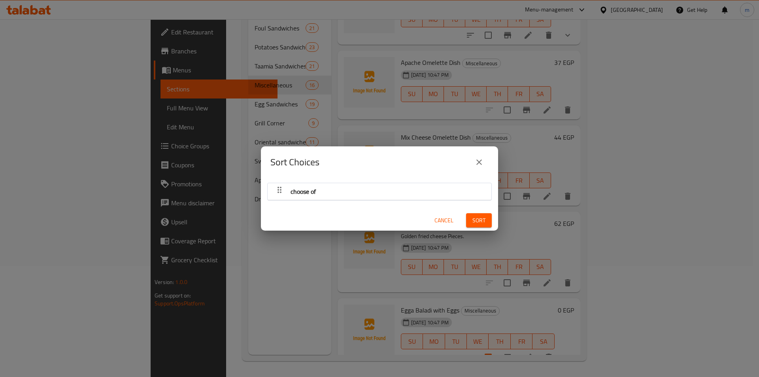
click at [333, 197] on div "choose of" at bounding box center [379, 191] width 216 height 19
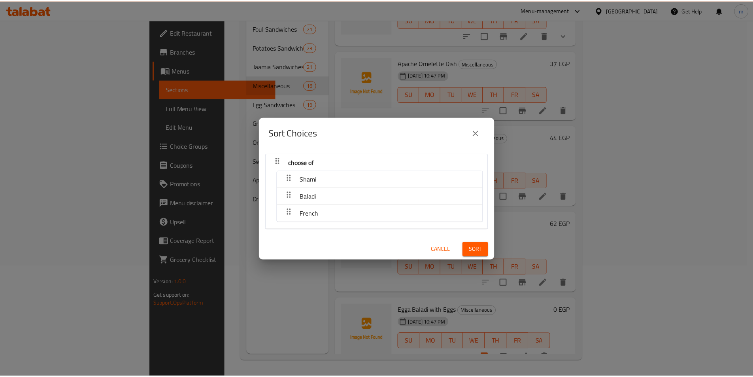
scroll to position [2, 0]
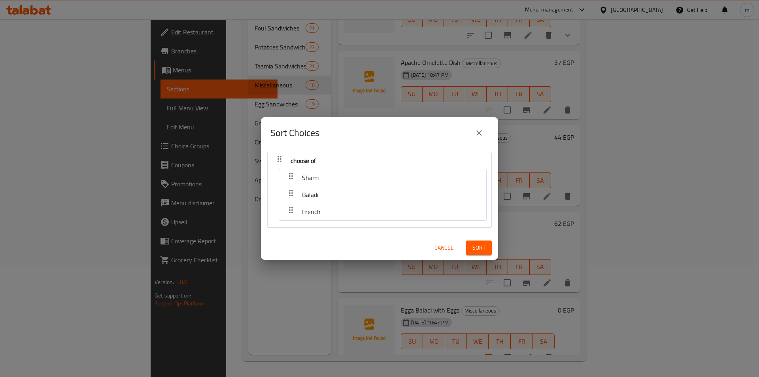
click at [441, 249] on span "Cancel" at bounding box center [443, 248] width 19 height 10
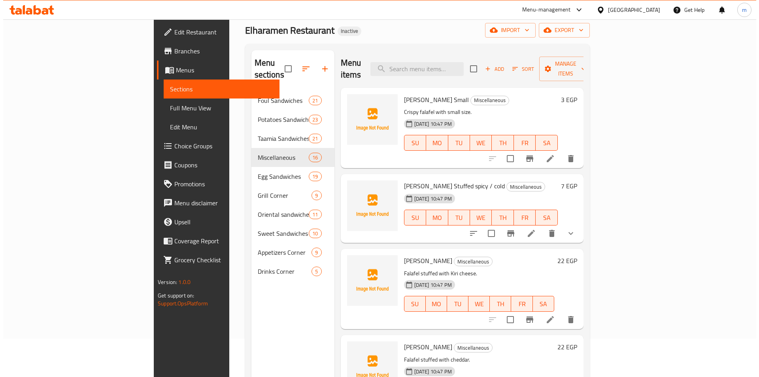
scroll to position [0, 0]
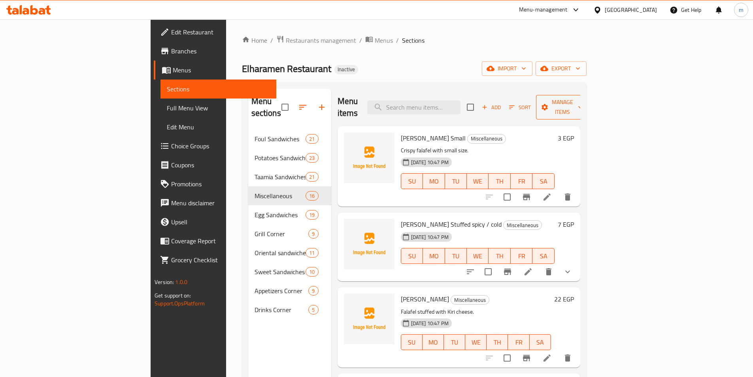
click at [589, 107] on button "Manage items" at bounding box center [562, 107] width 53 height 24
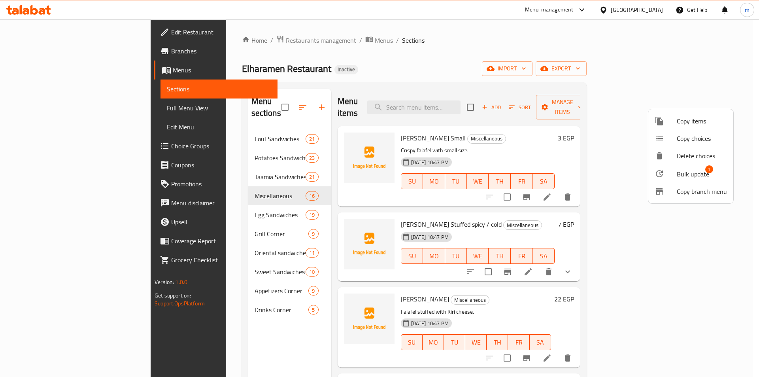
click at [693, 123] on span "Copy items" at bounding box center [701, 120] width 50 height 9
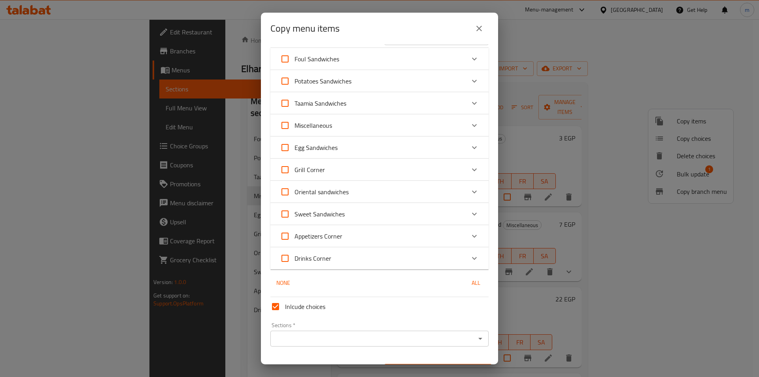
scroll to position [40, 0]
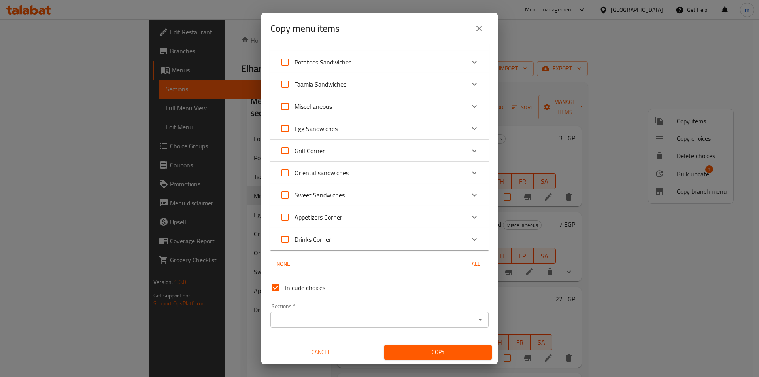
click at [300, 288] on span "Inlcude choices" at bounding box center [305, 287] width 40 height 9
click at [285, 288] on input "Inlcude choices" at bounding box center [275, 287] width 19 height 19
checkbox input "false"
click at [325, 111] on span "Miscellaneous" at bounding box center [313, 106] width 38 height 12
click at [294, 111] on input "Miscellaneous" at bounding box center [284, 106] width 19 height 19
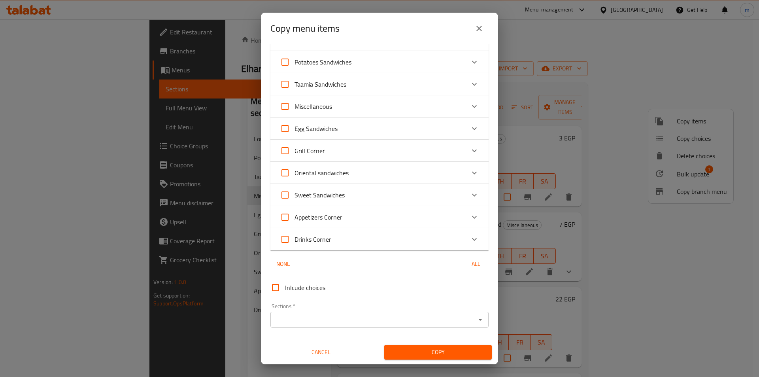
checkbox input "true"
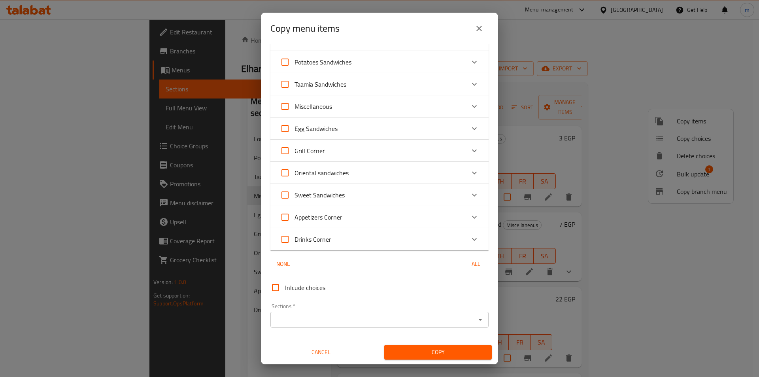
checkbox input "true"
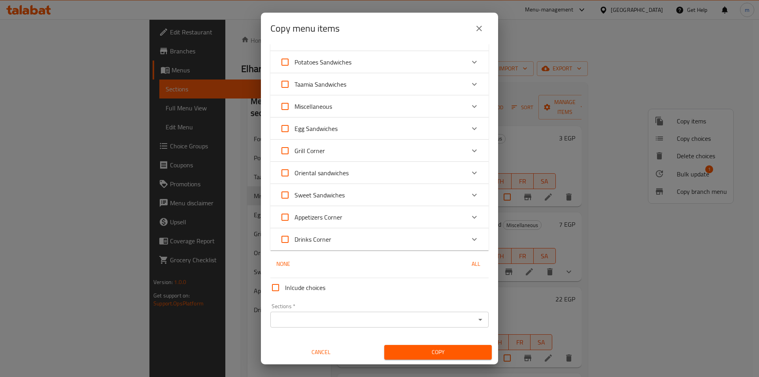
checkbox input "true"
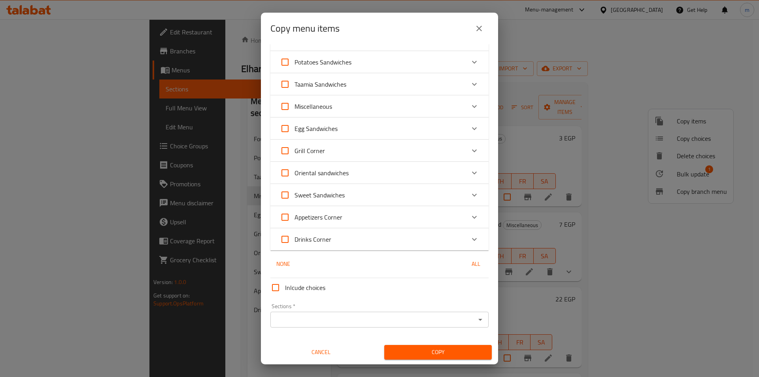
checkbox input "true"
click at [326, 109] on span "Miscellaneous" at bounding box center [313, 106] width 38 height 12
click at [294, 109] on input "Miscellaneous" at bounding box center [284, 106] width 19 height 19
checkbox input "false"
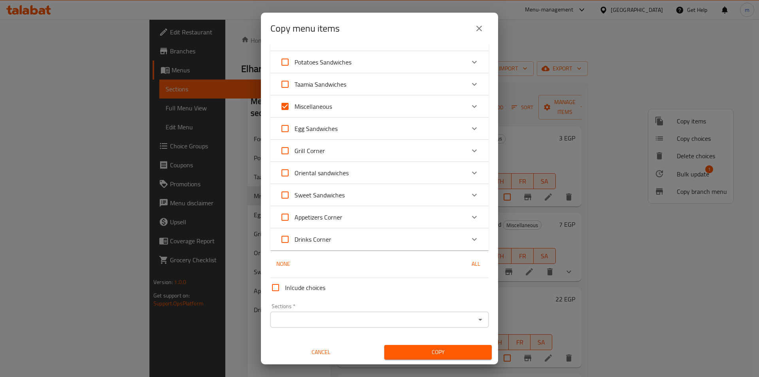
checkbox input "false"
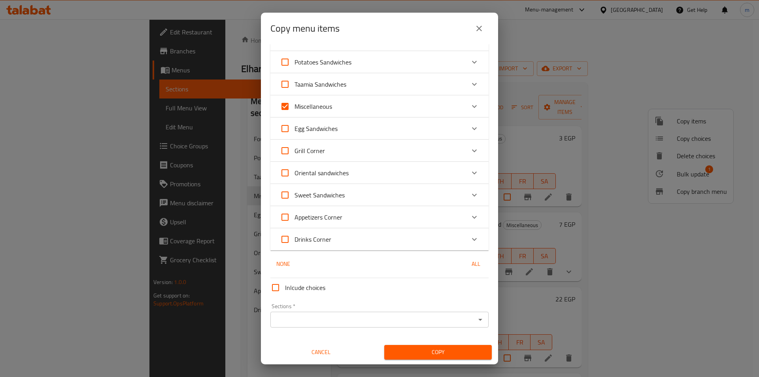
checkbox input "false"
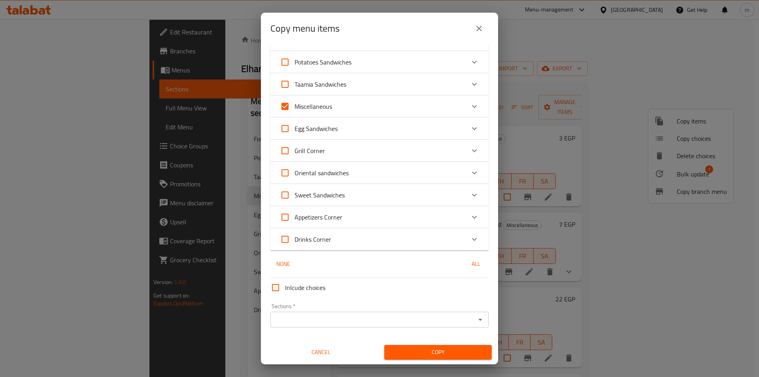
checkbox input "false"
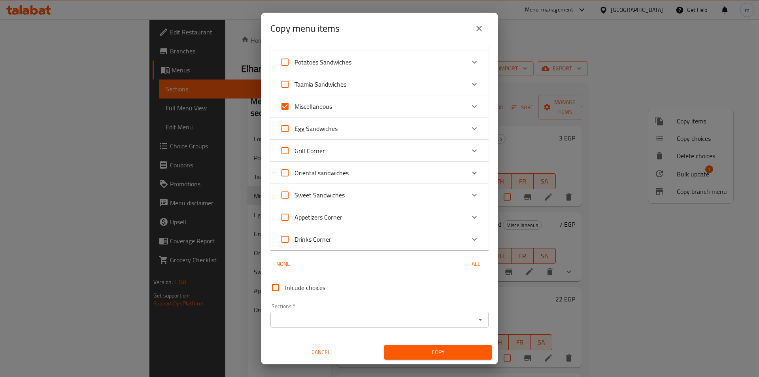
checkbox input "false"
click at [472, 107] on icon "Expand" at bounding box center [474, 106] width 5 height 3
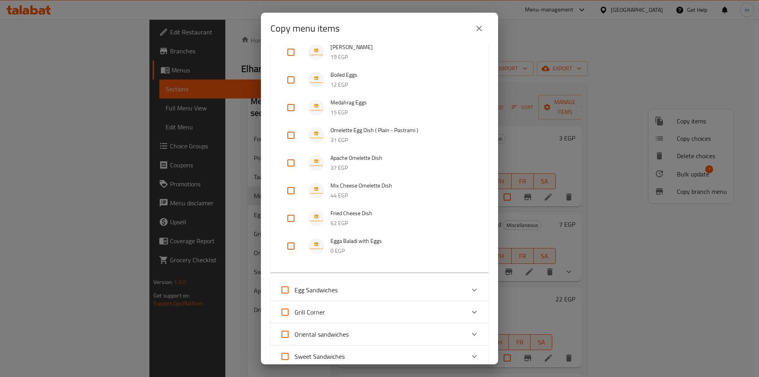
scroll to position [518, 0]
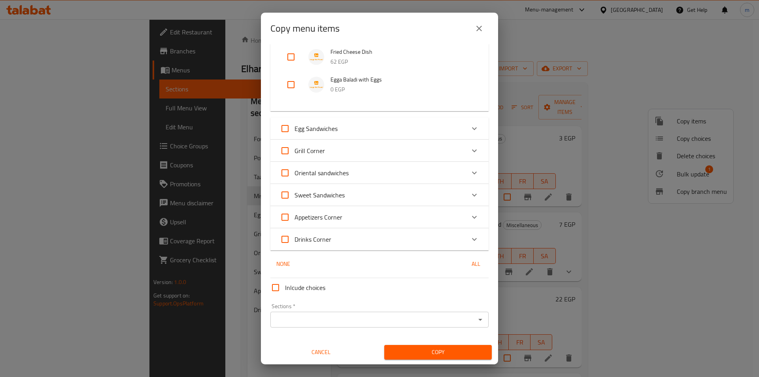
click at [280, 283] on input "Inlcude choices" at bounding box center [275, 287] width 19 height 19
checkbox input "true"
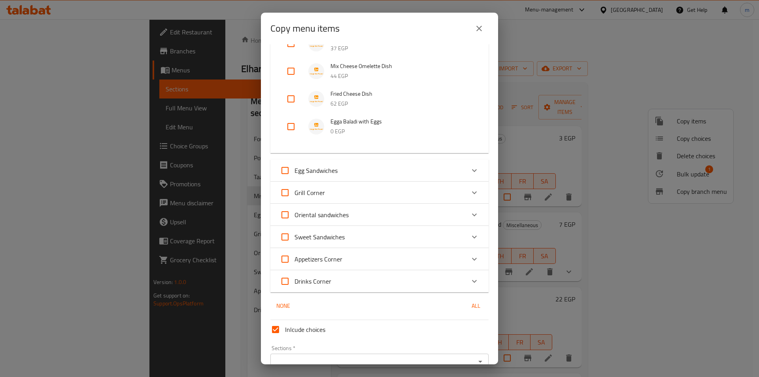
scroll to position [439, 0]
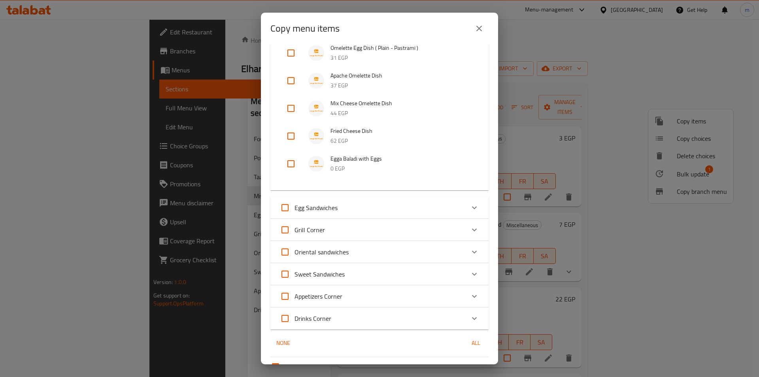
click at [292, 162] on input "checkbox" at bounding box center [290, 163] width 19 height 19
checkbox input "true"
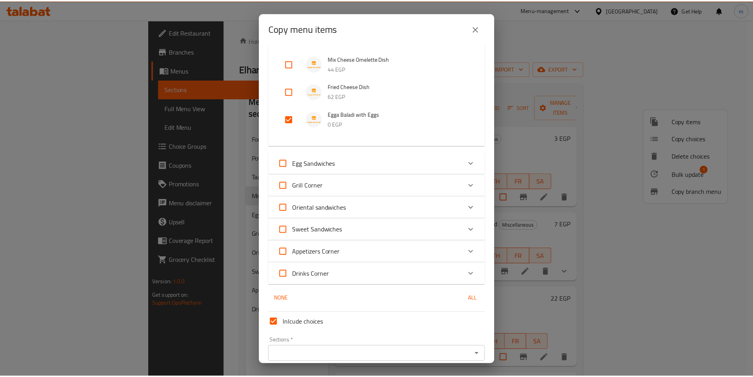
scroll to position [518, 0]
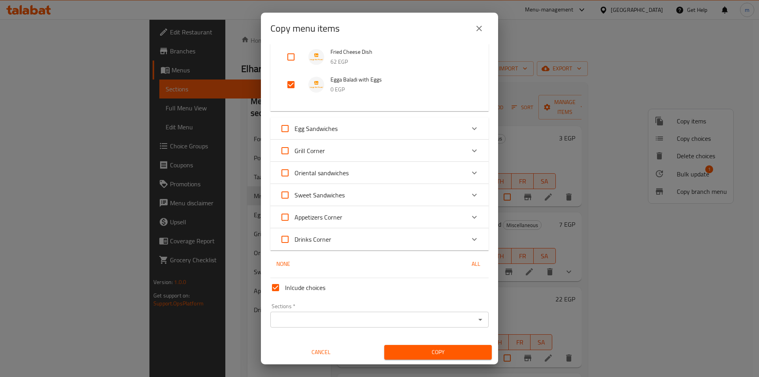
click at [401, 320] on input "Sections   *" at bounding box center [373, 319] width 200 height 11
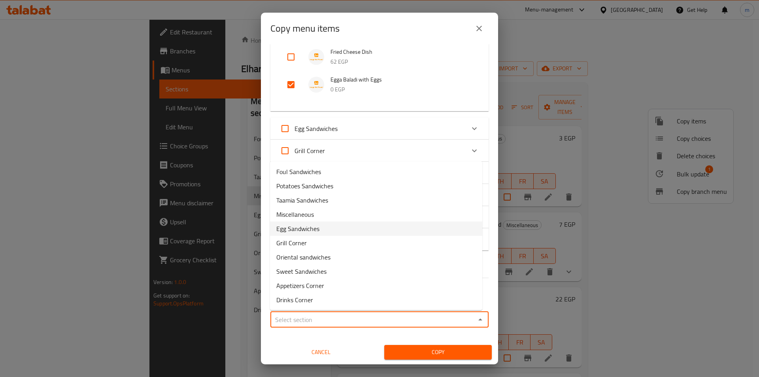
click at [310, 233] on span "Egg Sandwiches" at bounding box center [297, 228] width 43 height 9
type input "Egg Sandwiches"
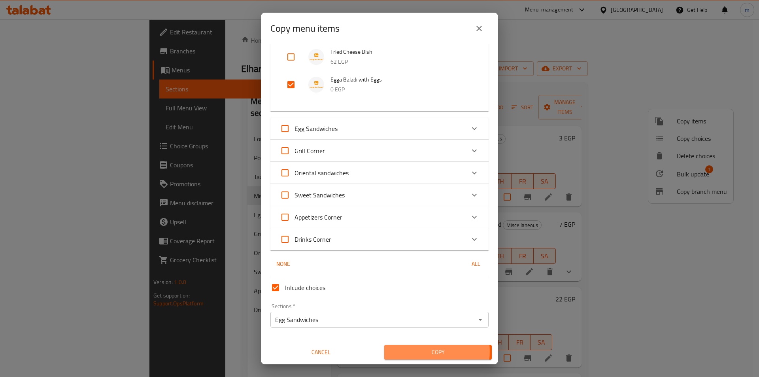
click at [425, 351] on span "Copy" at bounding box center [437, 352] width 95 height 10
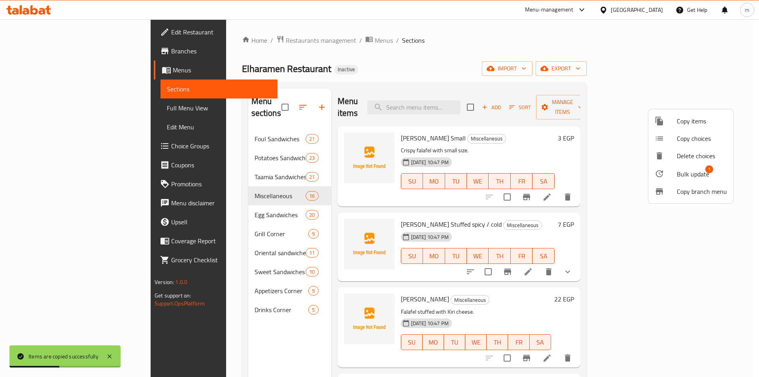
click at [207, 200] on div at bounding box center [379, 188] width 759 height 377
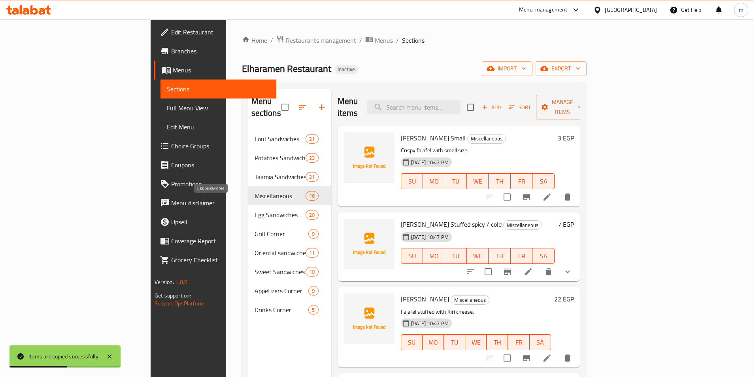
click at [254, 210] on span "Egg Sandwiches" at bounding box center [279, 214] width 51 height 9
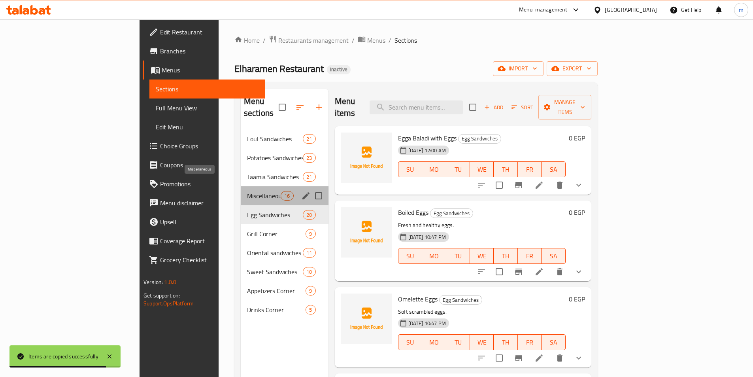
click at [247, 191] on span "Miscellaneous" at bounding box center [264, 195] width 34 height 9
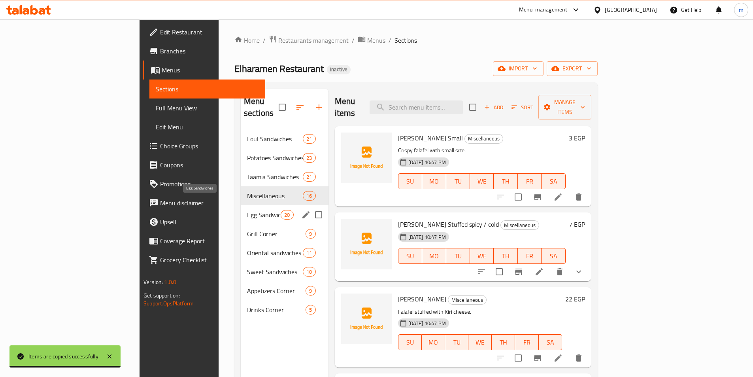
click at [247, 210] on span "Egg Sandwiches" at bounding box center [264, 214] width 34 height 9
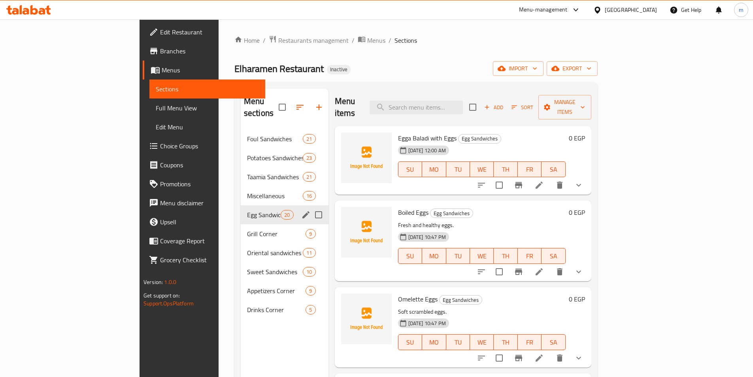
drag, startPoint x: 208, startPoint y: 202, endPoint x: 186, endPoint y: 208, distance: 23.3
click at [241, 208] on div "Egg Sandwiches 20" at bounding box center [285, 214] width 88 height 19
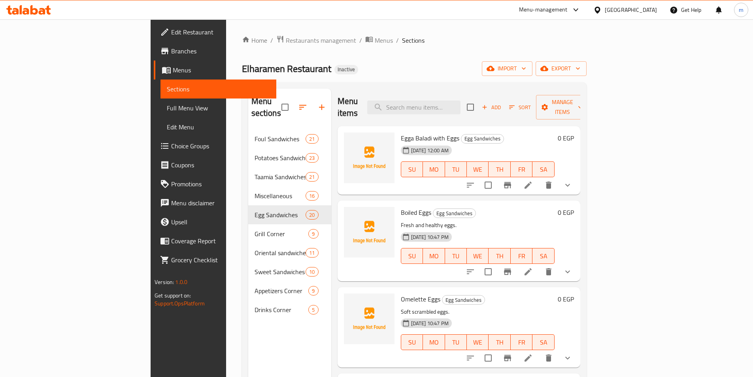
click at [307, 66] on div "Elharamen Restaurant Inactive import export" at bounding box center [414, 68] width 345 height 15
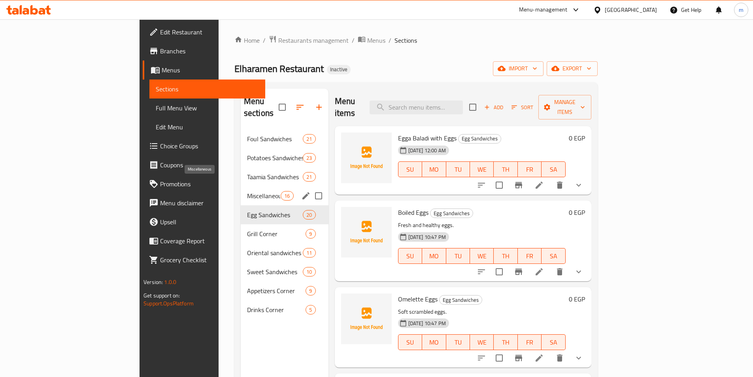
click at [247, 191] on span "Miscellaneous" at bounding box center [264, 195] width 34 height 9
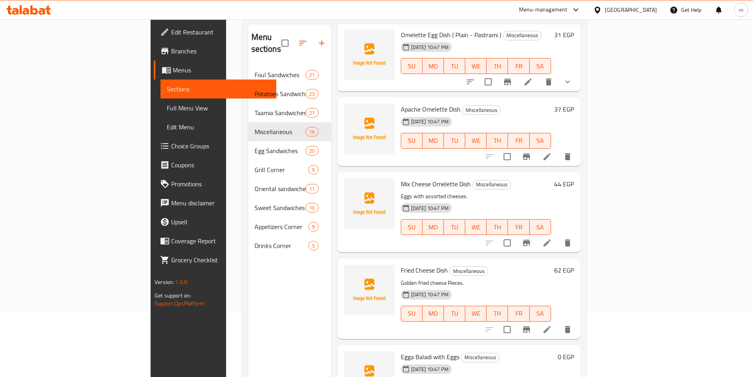
scroll to position [111, 0]
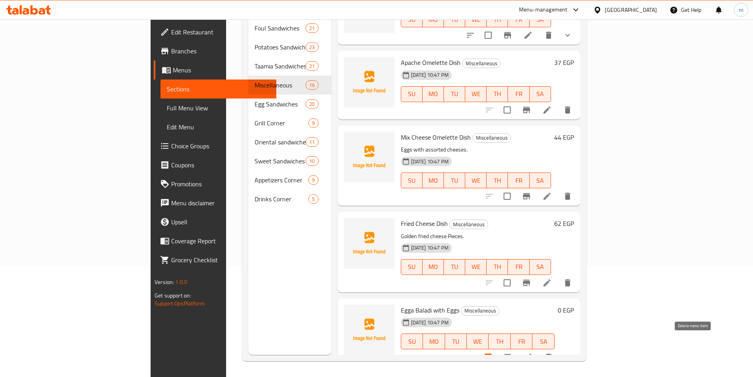
click at [551, 353] on icon "delete" at bounding box center [549, 356] width 6 height 7
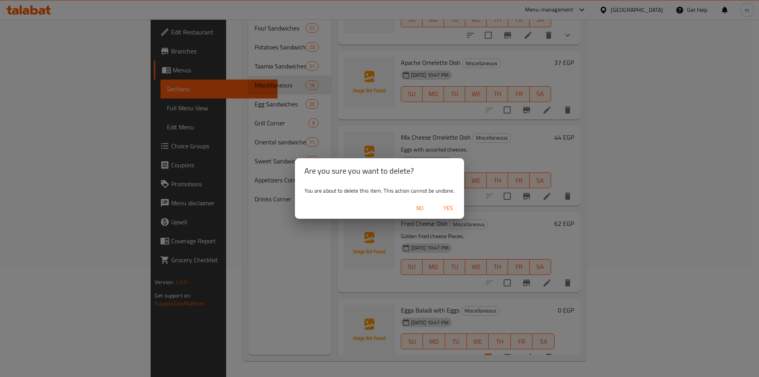
click at [452, 207] on span "Yes" at bounding box center [448, 208] width 19 height 10
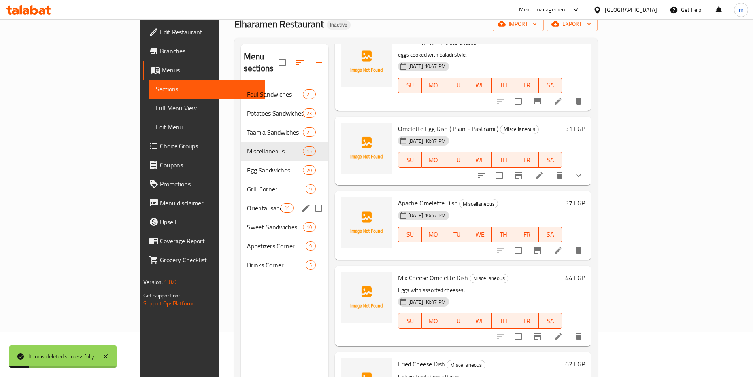
scroll to position [0, 0]
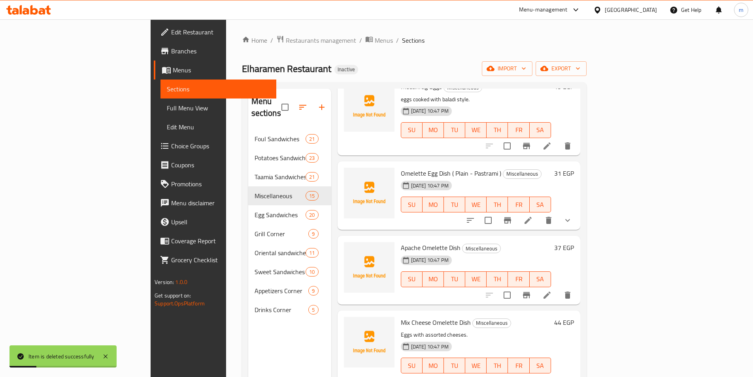
click at [167, 110] on span "Full Menu View" at bounding box center [218, 107] width 103 height 9
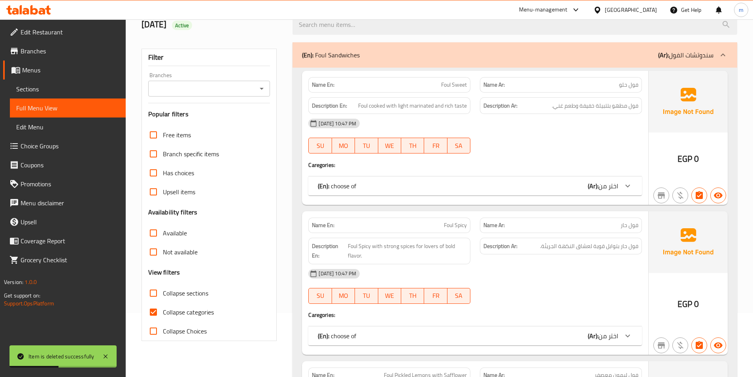
scroll to position [158, 0]
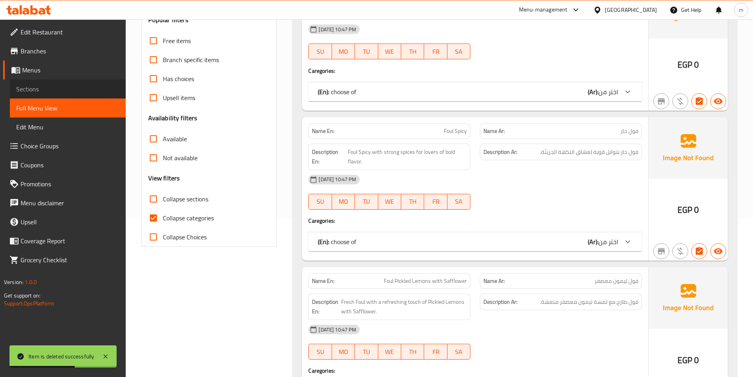
click at [40, 86] on span "Sections" at bounding box center [67, 88] width 103 height 9
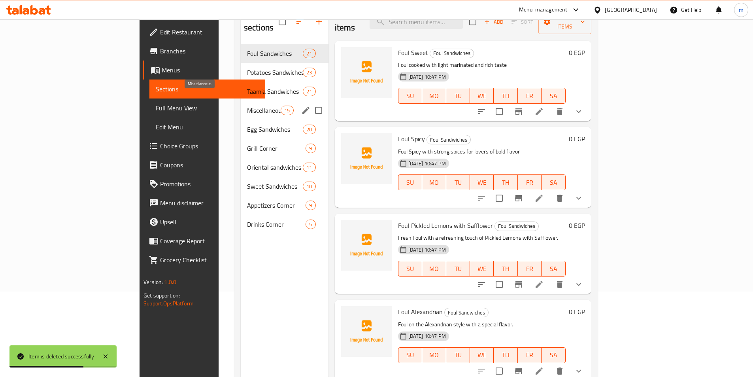
scroll to position [71, 0]
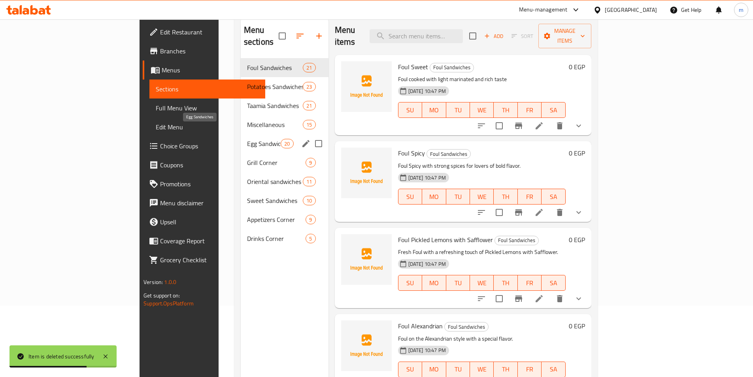
click at [247, 139] on span "Egg Sandwiches" at bounding box center [264, 143] width 34 height 9
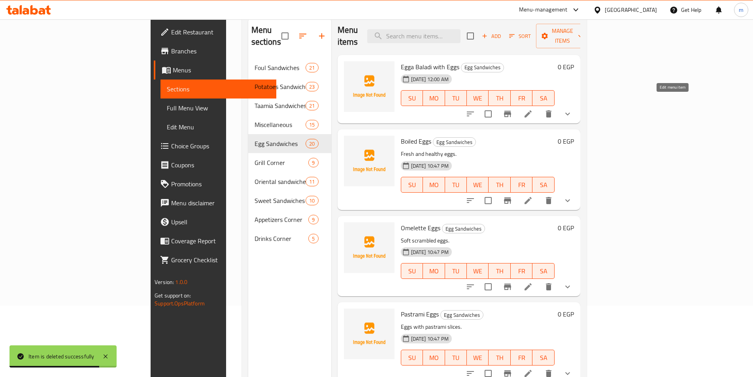
click at [533, 109] on icon at bounding box center [527, 113] width 9 height 9
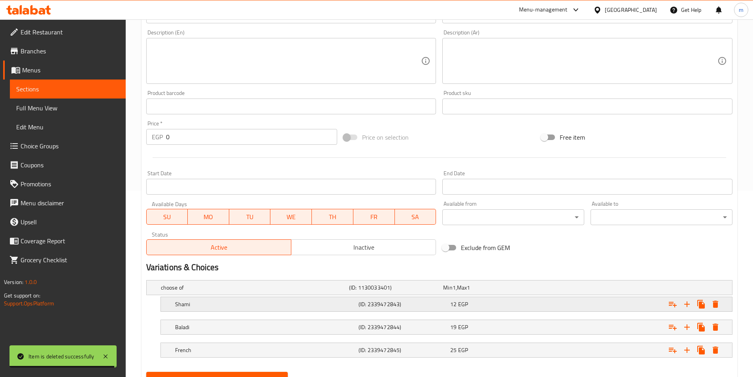
scroll to position [222, 0]
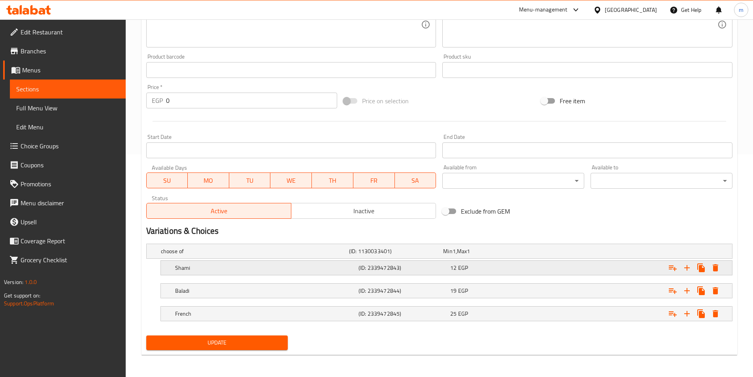
click at [471, 268] on div "12 EGP" at bounding box center [494, 268] width 89 height 8
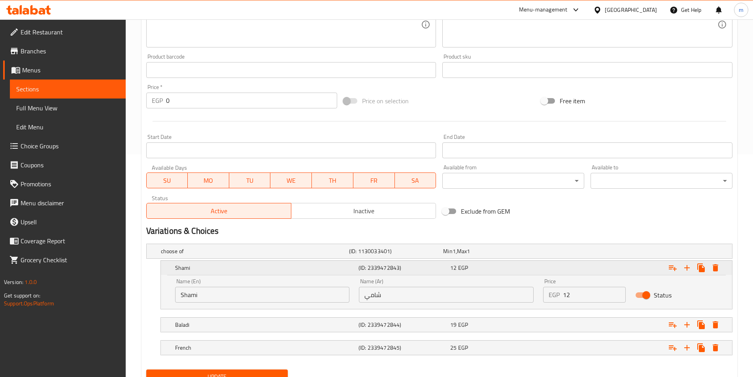
click at [454, 268] on span "12" at bounding box center [453, 267] width 6 height 10
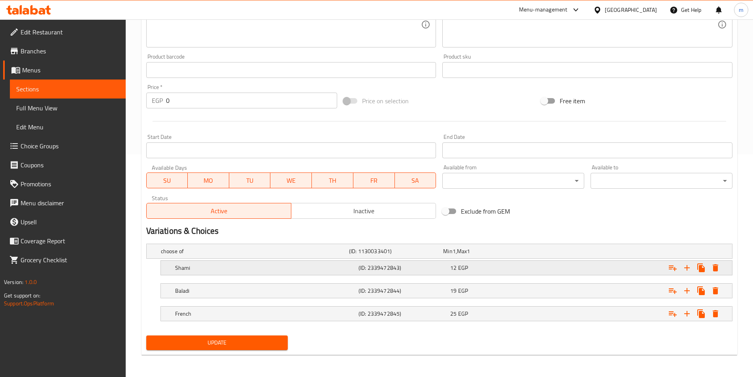
click at [458, 269] on span "EGP" at bounding box center [463, 267] width 10 height 10
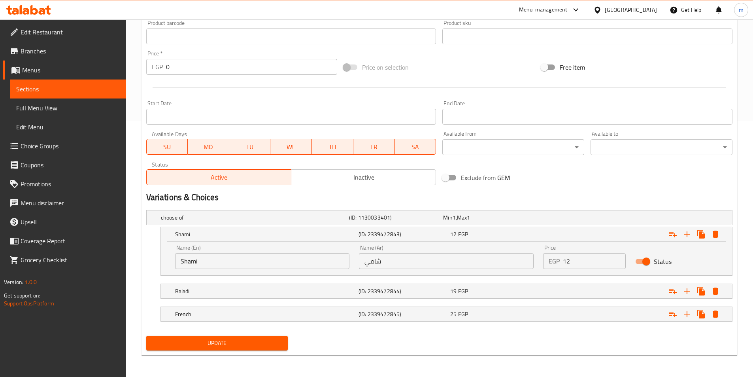
scroll to position [256, 0]
click at [593, 263] on input "12" at bounding box center [594, 260] width 63 height 16
type input "1"
type input "22"
click at [461, 285] on span "EGP" at bounding box center [463, 290] width 10 height 10
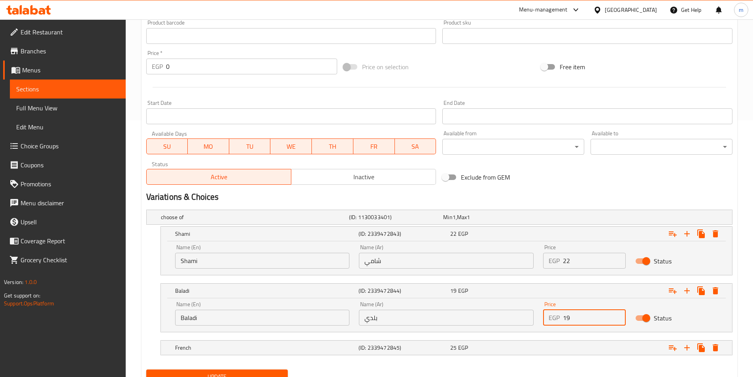
click at [588, 317] on input "19" at bounding box center [594, 317] width 63 height 16
type input "1"
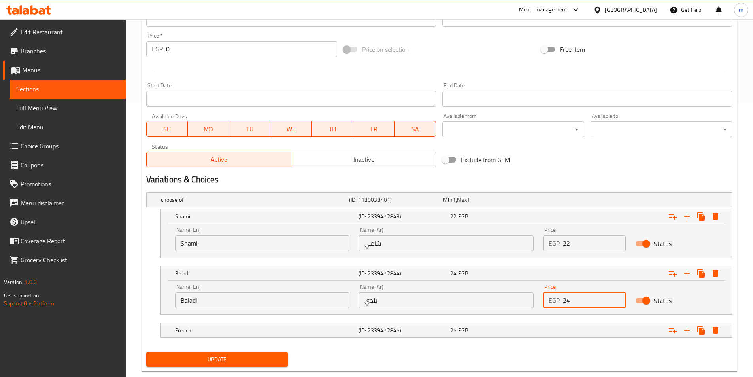
scroll to position [290, 0]
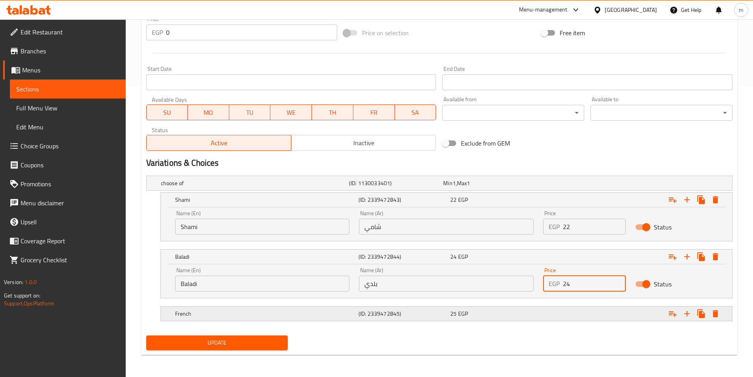
type input "24"
click at [551, 313] on div "Expand" at bounding box center [631, 313] width 183 height 17
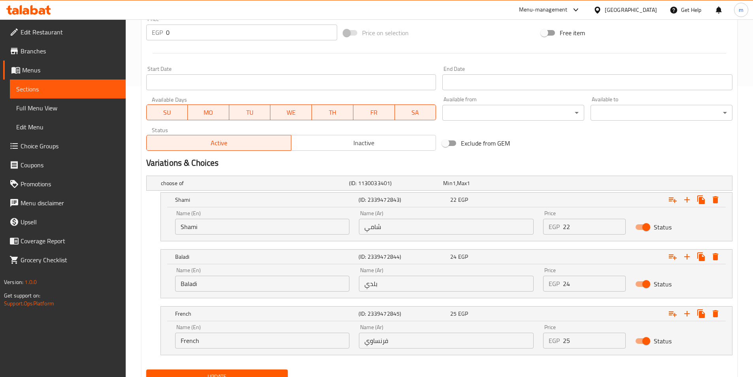
click at [577, 341] on input "25" at bounding box center [594, 340] width 63 height 16
type input "2"
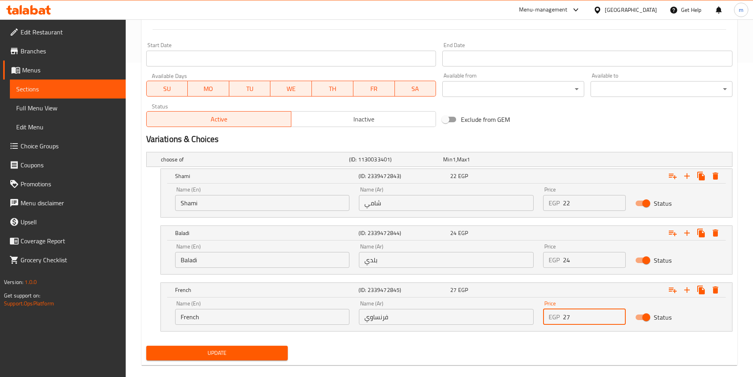
scroll to position [324, 0]
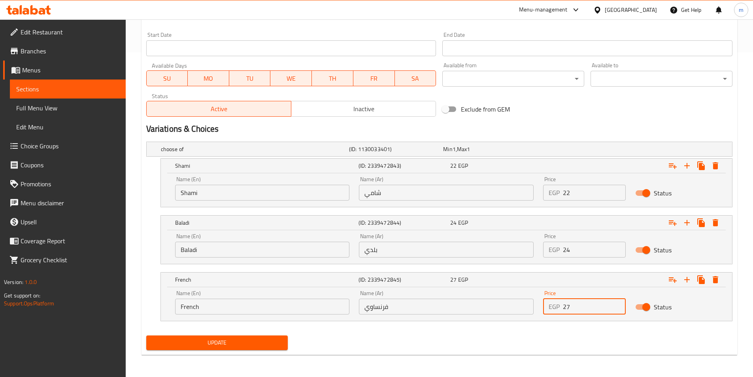
type input "27"
click at [277, 339] on span "Update" at bounding box center [217, 342] width 129 height 10
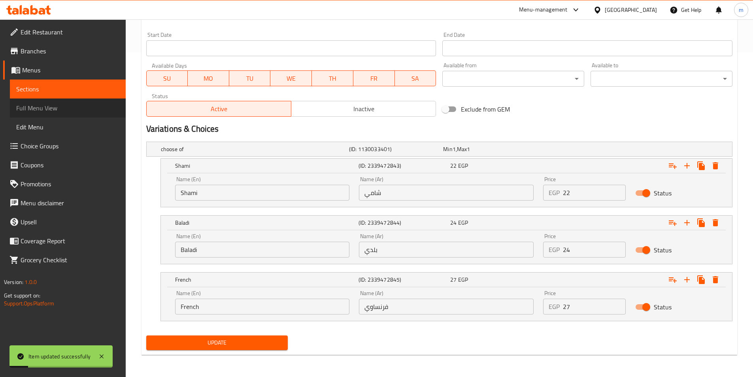
click at [47, 105] on span "Full Menu View" at bounding box center [67, 107] width 103 height 9
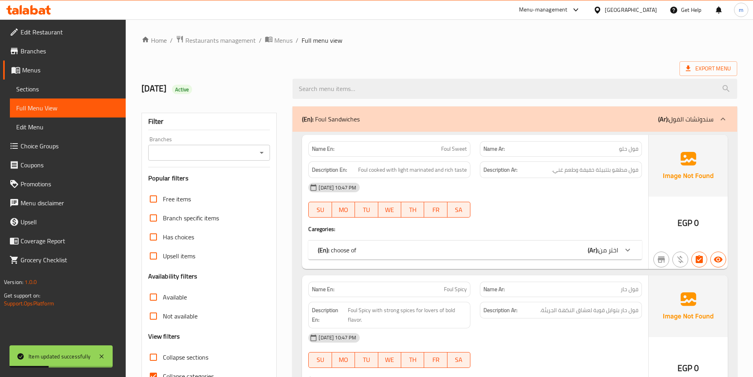
click at [184, 352] on span "Collapse sections" at bounding box center [185, 356] width 45 height 9
click at [163, 352] on input "Collapse sections" at bounding box center [153, 356] width 19 height 19
checkbox input "true"
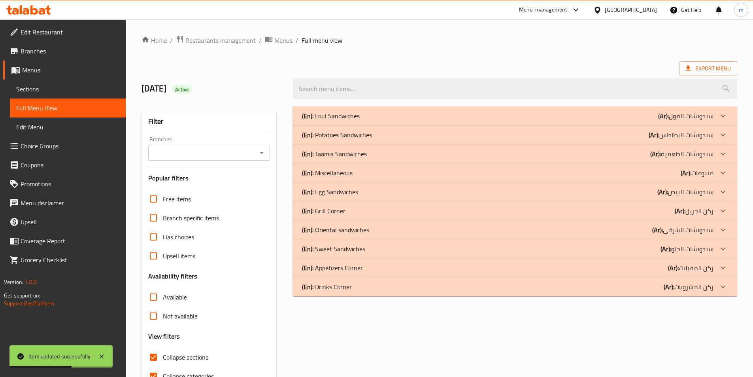
click at [720, 190] on icon at bounding box center [722, 191] width 9 height 9
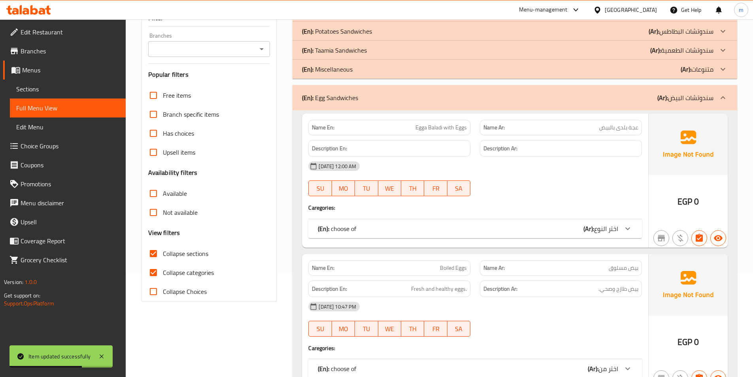
scroll to position [158, 0]
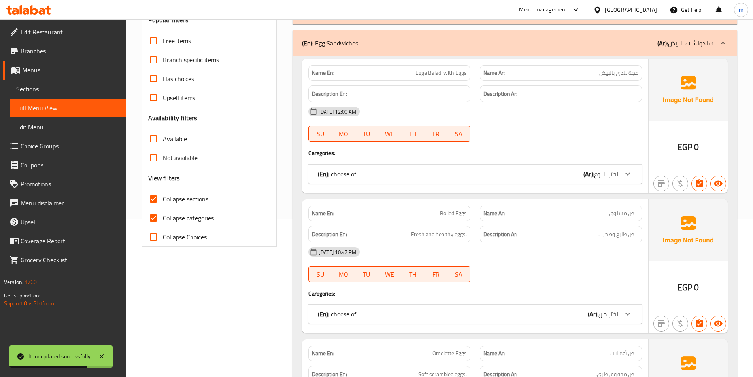
click at [624, 176] on icon at bounding box center [627, 173] width 9 height 9
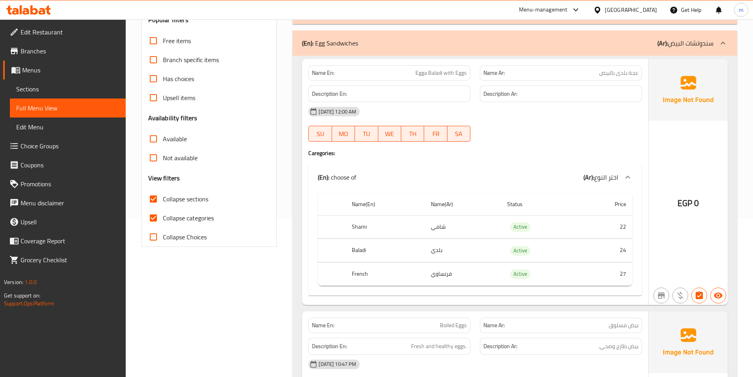
click at [717, 42] on div at bounding box center [722, 43] width 19 height 19
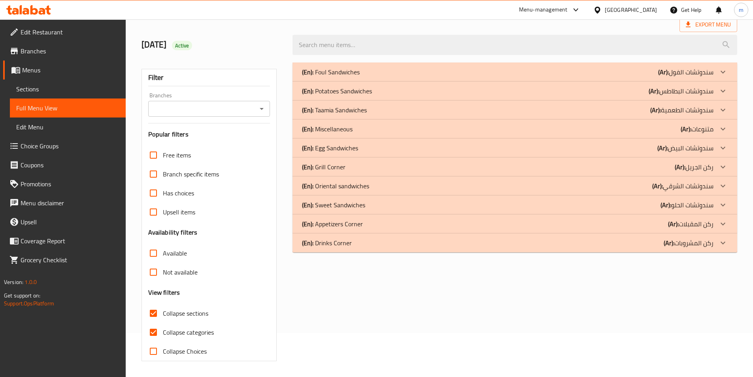
scroll to position [44, 0]
drag, startPoint x: 247, startPoint y: 57, endPoint x: 285, endPoint y: 366, distance: 311.3
click at [247, 57] on div "13/10/2025 Active" at bounding box center [212, 44] width 151 height 35
click at [71, 94] on link "Sections" at bounding box center [68, 88] width 116 height 19
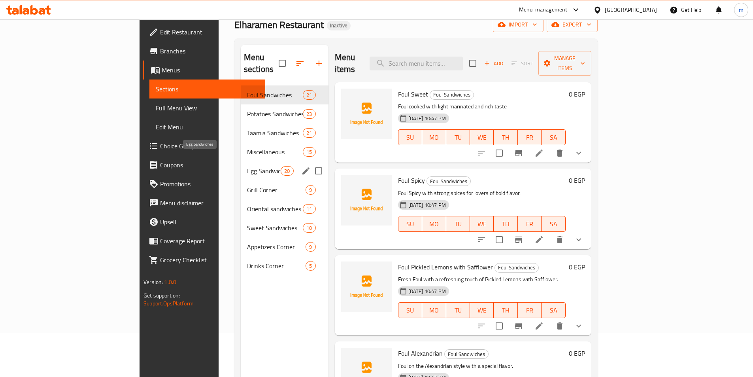
click at [247, 166] on span "Egg Sandwiches" at bounding box center [264, 170] width 34 height 9
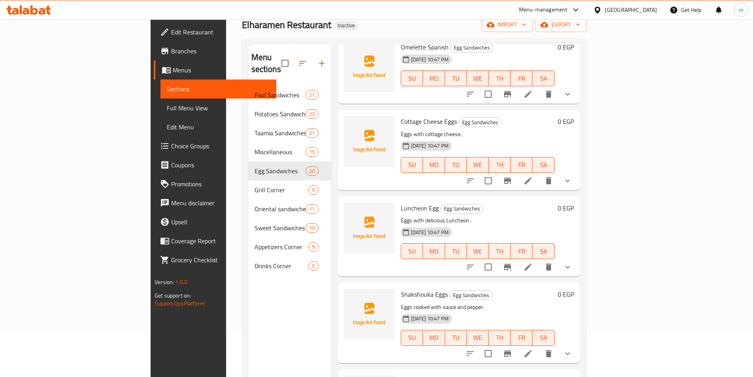
scroll to position [1067, 0]
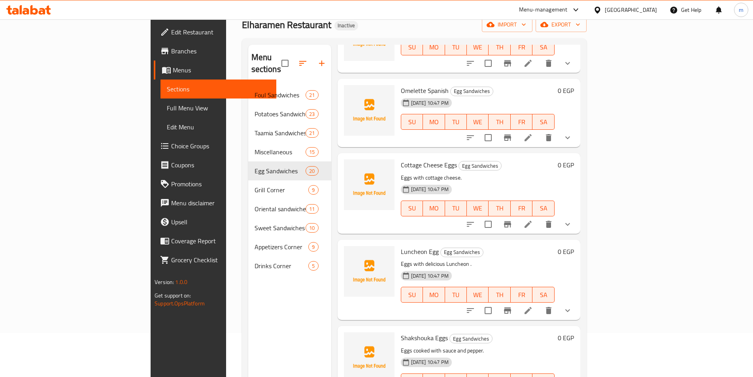
click at [533, 219] on icon at bounding box center [527, 223] width 9 height 9
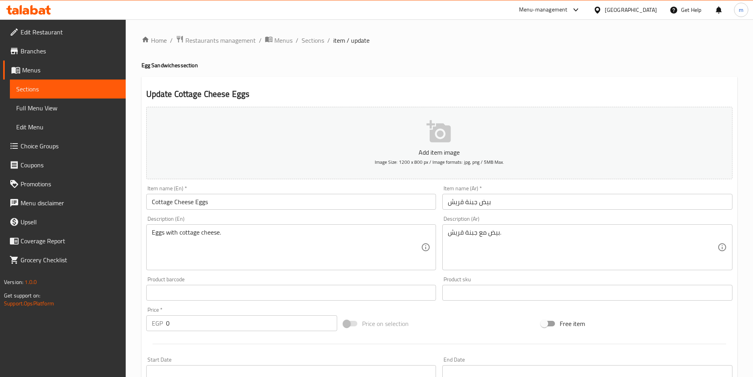
click at [351, 160] on button "Add item image Image Size: 1200 x 800 px / Image formats: jpg, png / 5MB Max." at bounding box center [439, 143] width 586 height 72
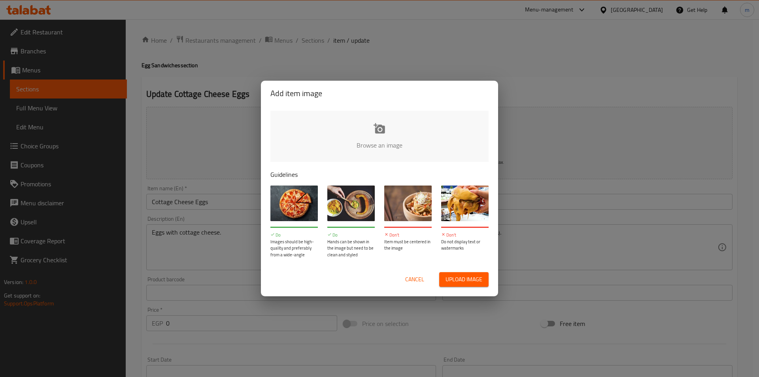
click at [409, 278] on span "Cancel" at bounding box center [414, 279] width 19 height 10
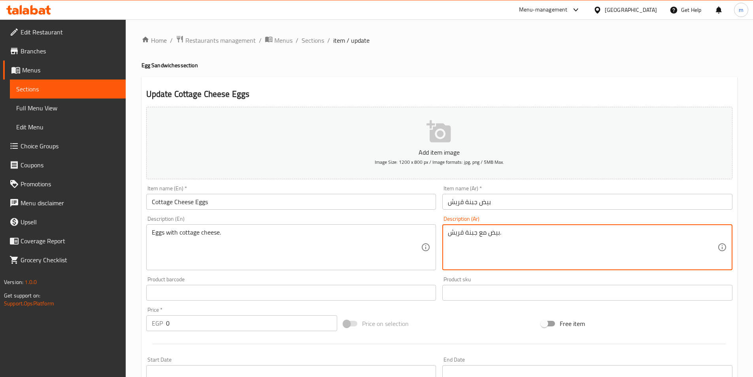
drag, startPoint x: 449, startPoint y: 233, endPoint x: 343, endPoint y: 233, distance: 106.7
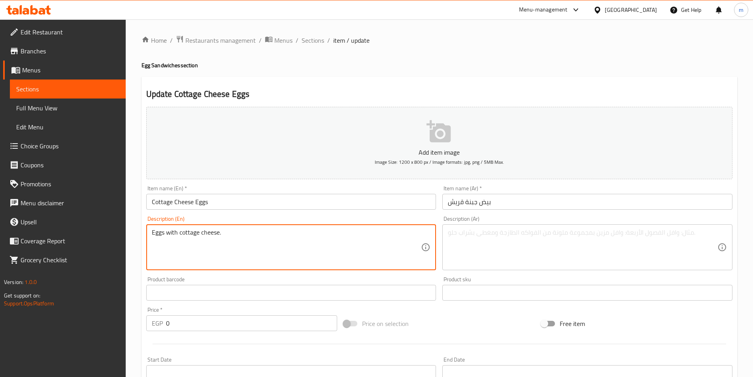
drag, startPoint x: 203, startPoint y: 237, endPoint x: 142, endPoint y: 245, distance: 62.1
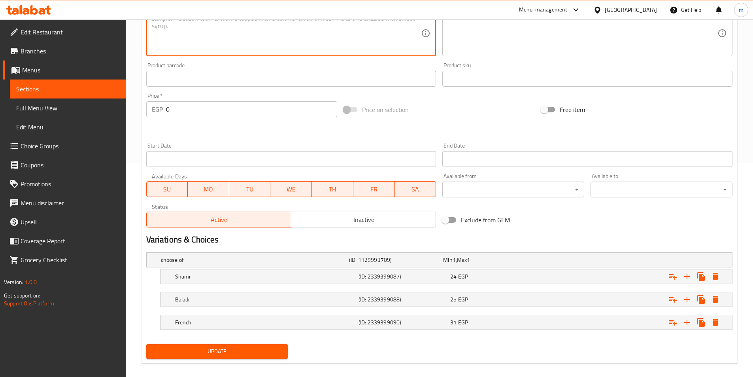
scroll to position [222, 0]
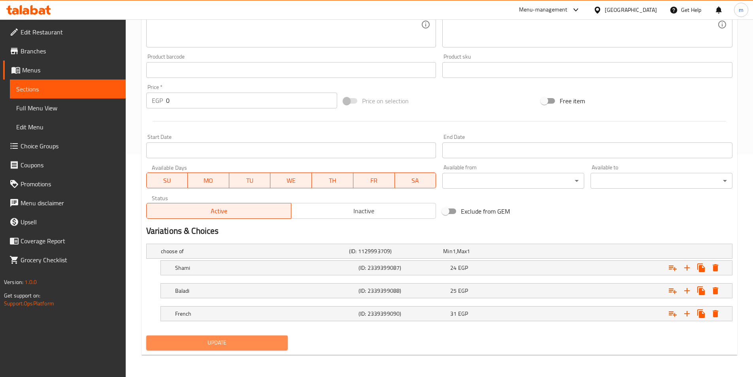
click at [237, 339] on span "Update" at bounding box center [217, 342] width 129 height 10
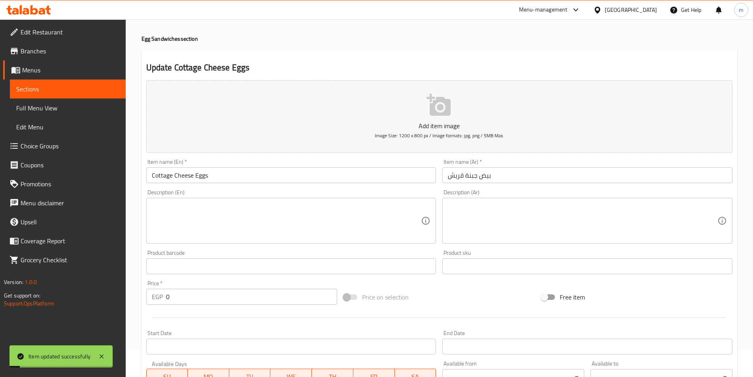
scroll to position [0, 0]
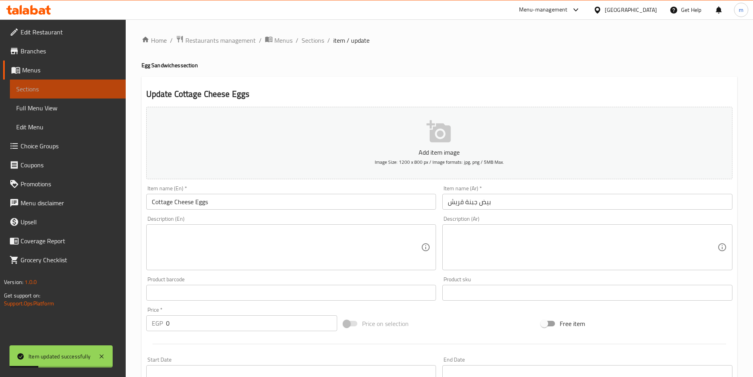
click at [43, 92] on span "Sections" at bounding box center [67, 88] width 103 height 9
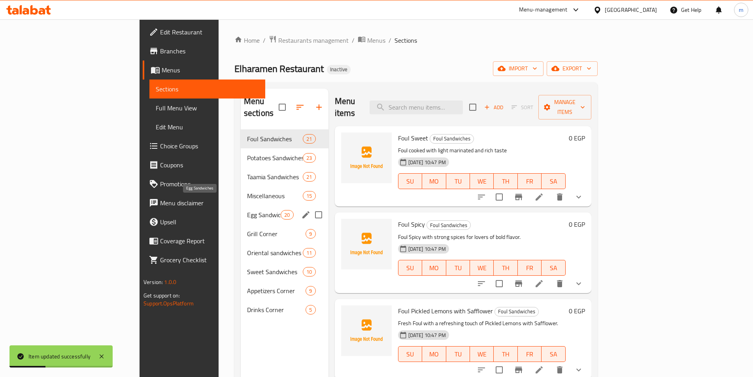
click at [247, 210] on span "Egg Sandwiches" at bounding box center [264, 214] width 34 height 9
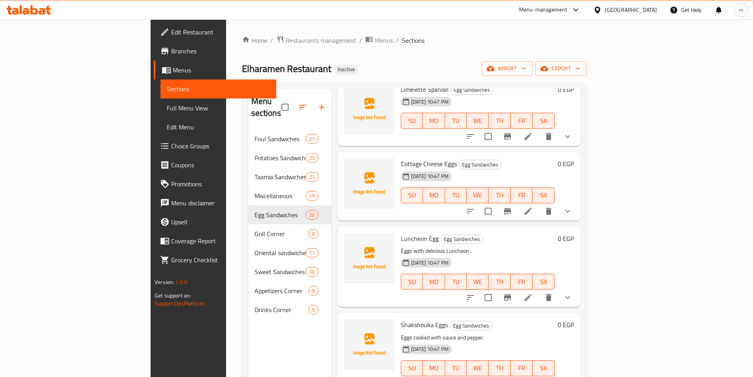
scroll to position [1185, 0]
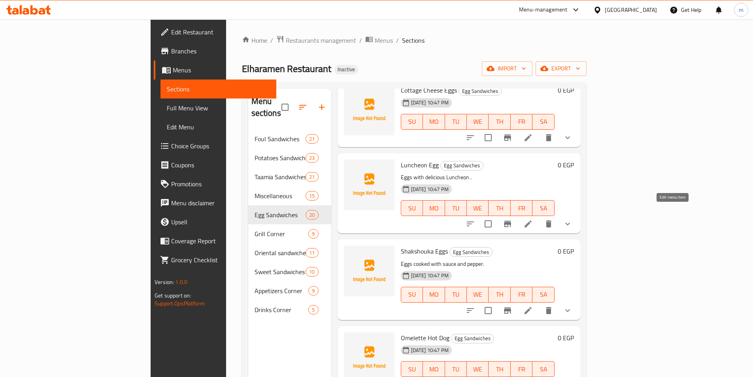
click at [533, 219] on icon at bounding box center [527, 223] width 9 height 9
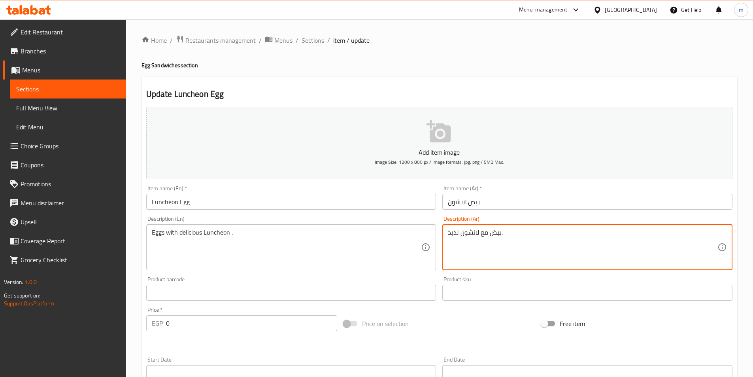
drag, startPoint x: 524, startPoint y: 235, endPoint x: 405, endPoint y: 235, distance: 118.5
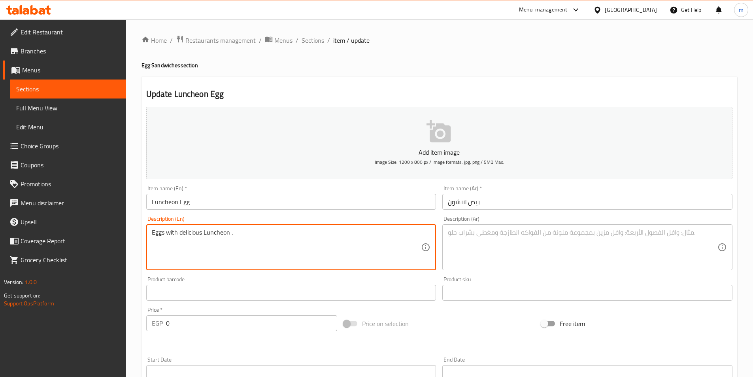
drag, startPoint x: 291, startPoint y: 234, endPoint x: 149, endPoint y: 243, distance: 142.5
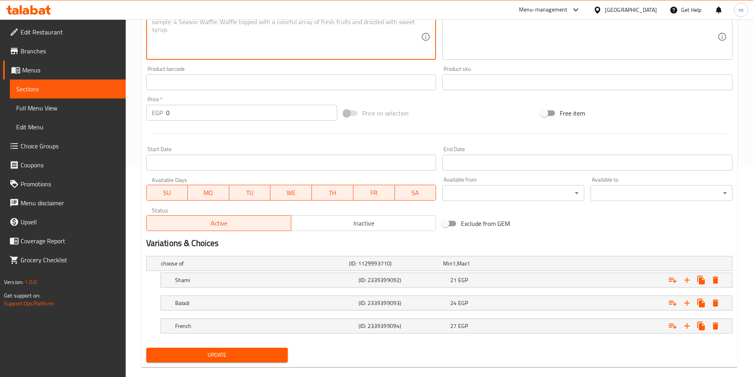
scroll to position [222, 0]
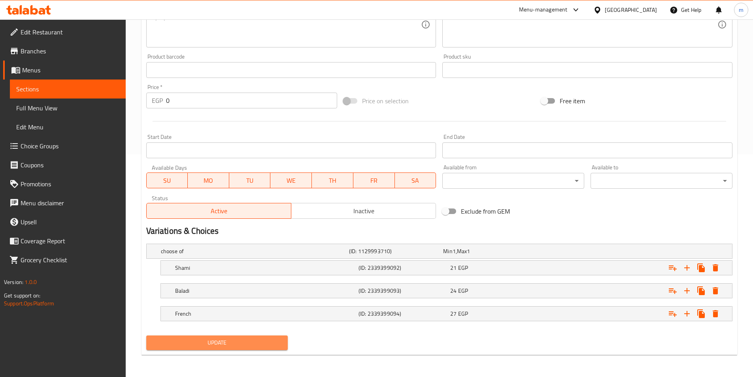
click at [232, 338] on span "Update" at bounding box center [217, 342] width 129 height 10
click at [462, 101] on div "Price on selection" at bounding box center [439, 100] width 198 height 21
click at [247, 345] on span "Update" at bounding box center [217, 342] width 129 height 10
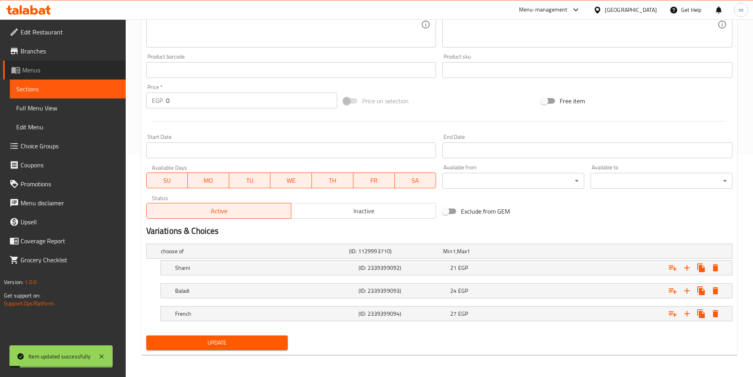
click at [34, 72] on span "Menus" at bounding box center [70, 69] width 97 height 9
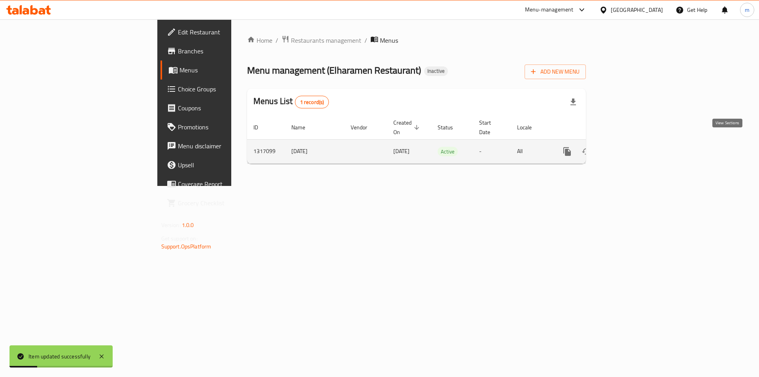
click at [633, 143] on link "enhanced table" at bounding box center [623, 151] width 19 height 19
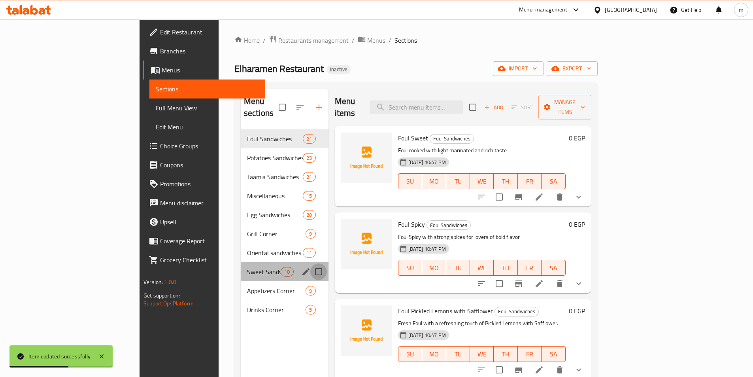
click at [310, 263] on input "Menu sections" at bounding box center [318, 271] width 17 height 17
checkbox input "true"
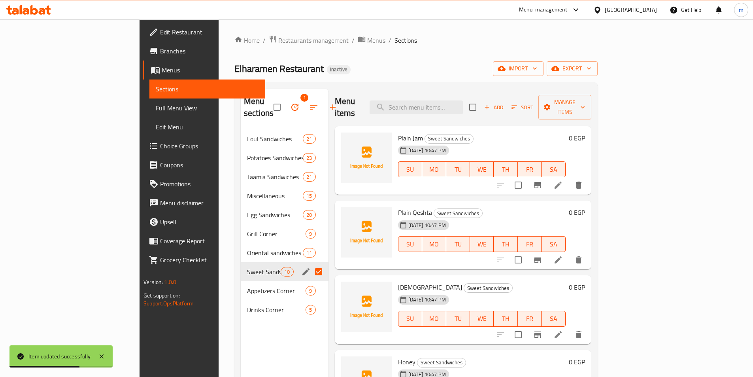
click at [291, 104] on icon "button" at bounding box center [294, 107] width 7 height 7
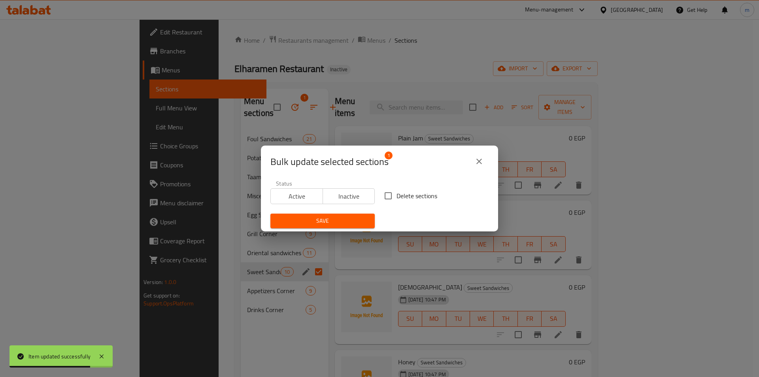
click at [401, 194] on span "Delete sections" at bounding box center [416, 195] width 41 height 9
click at [396, 194] on input "Delete sections" at bounding box center [388, 195] width 17 height 17
checkbox input "true"
click at [344, 218] on span "Save" at bounding box center [323, 221] width 92 height 10
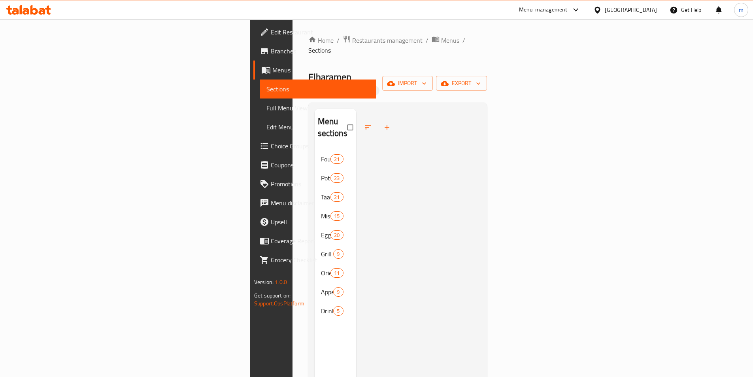
drag, startPoint x: 506, startPoint y: 120, endPoint x: 521, endPoint y: 113, distance: 16.6
click at [480, 119] on div at bounding box center [418, 297] width 124 height 377
click at [321, 173] on span "Potatoes Sandwiches" at bounding box center [321, 177] width 0 height 9
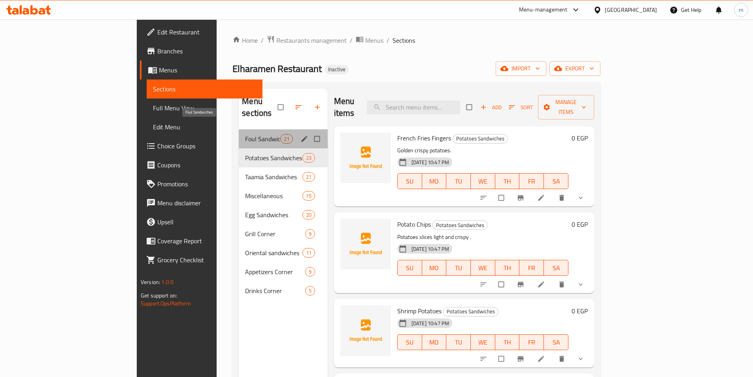
click at [245, 134] on span "Foul Sandwiches" at bounding box center [262, 138] width 35 height 9
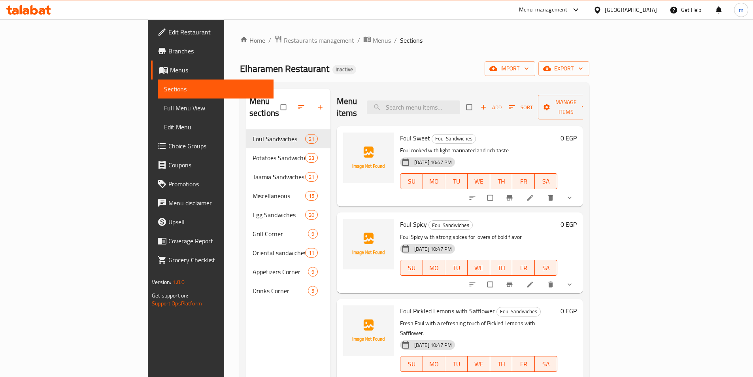
click at [164, 106] on span "Full Menu View" at bounding box center [215, 107] width 103 height 9
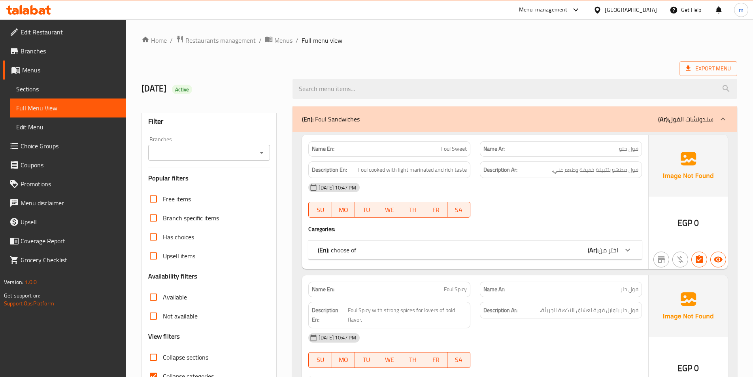
scroll to position [158, 0]
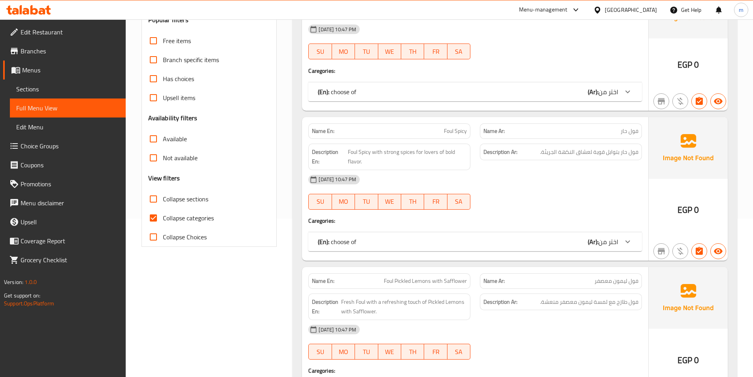
click at [171, 219] on span "Collapse categories" at bounding box center [188, 217] width 51 height 9
click at [163, 219] on input "Collapse categories" at bounding box center [153, 217] width 19 height 19
checkbox input "false"
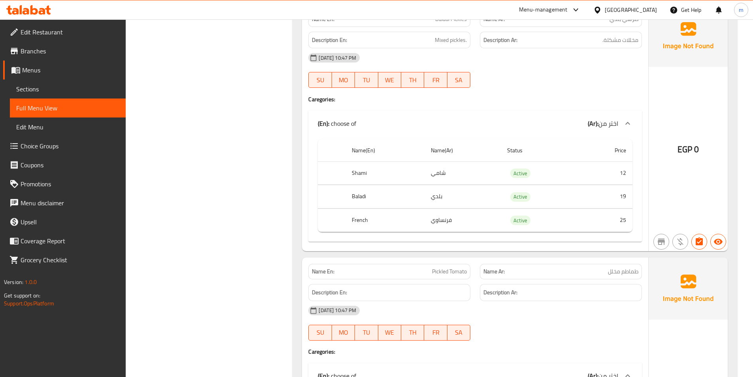
scroll to position [0, 0]
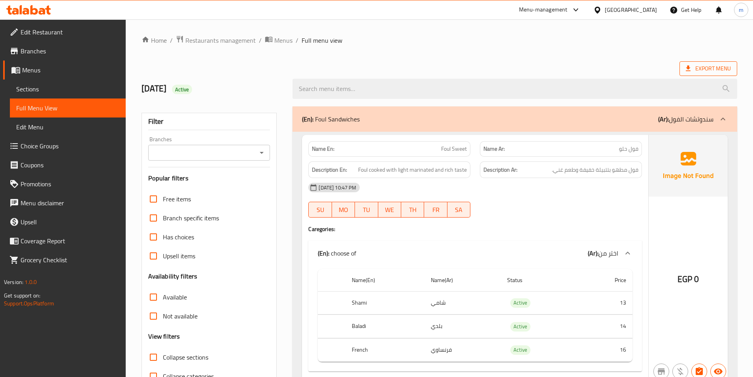
click at [702, 69] on span "Export Menu" at bounding box center [708, 69] width 45 height 10
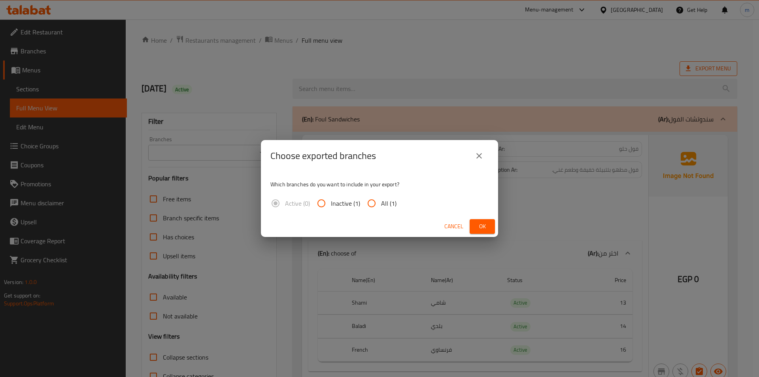
click at [382, 200] on span "All (1)" at bounding box center [388, 202] width 15 height 9
click at [381, 200] on input "All (1)" at bounding box center [371, 203] width 19 height 19
radio input "true"
click at [487, 226] on span "Ok" at bounding box center [482, 226] width 13 height 10
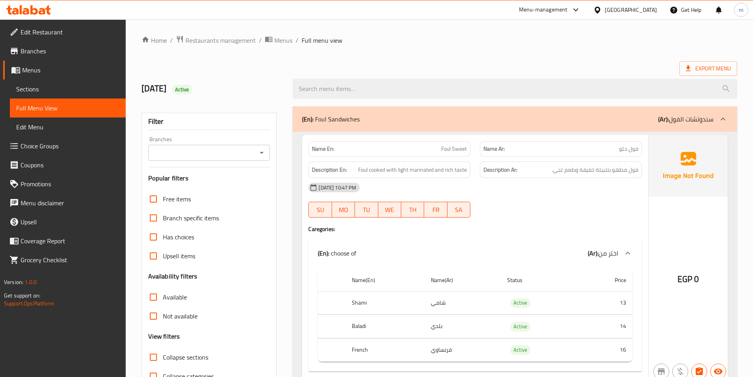
drag, startPoint x: 443, startPoint y: 56, endPoint x: 206, endPoint y: 9, distance: 241.7
